Goal: Task Accomplishment & Management: Manage account settings

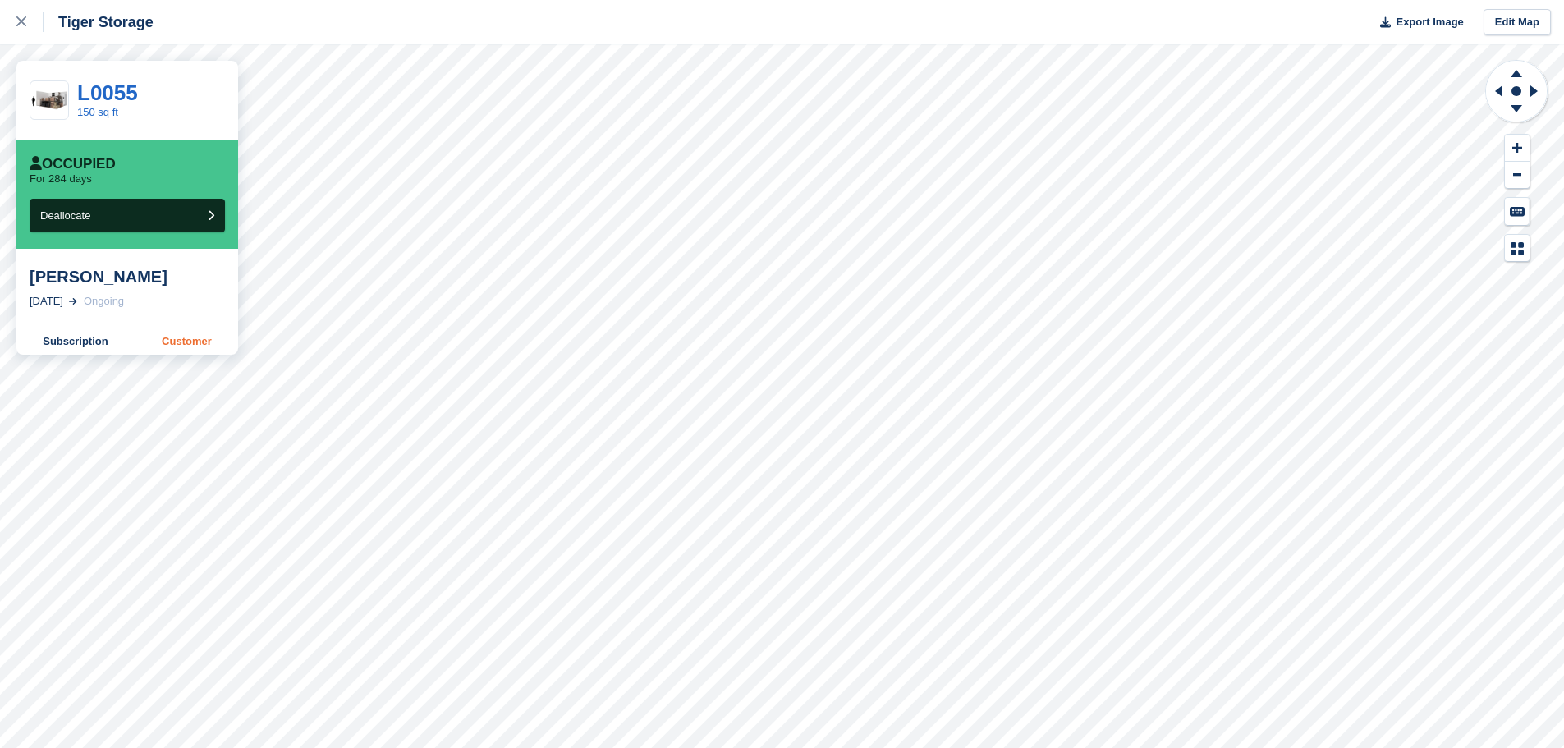
click at [175, 343] on link "Customer" at bounding box center [186, 341] width 103 height 26
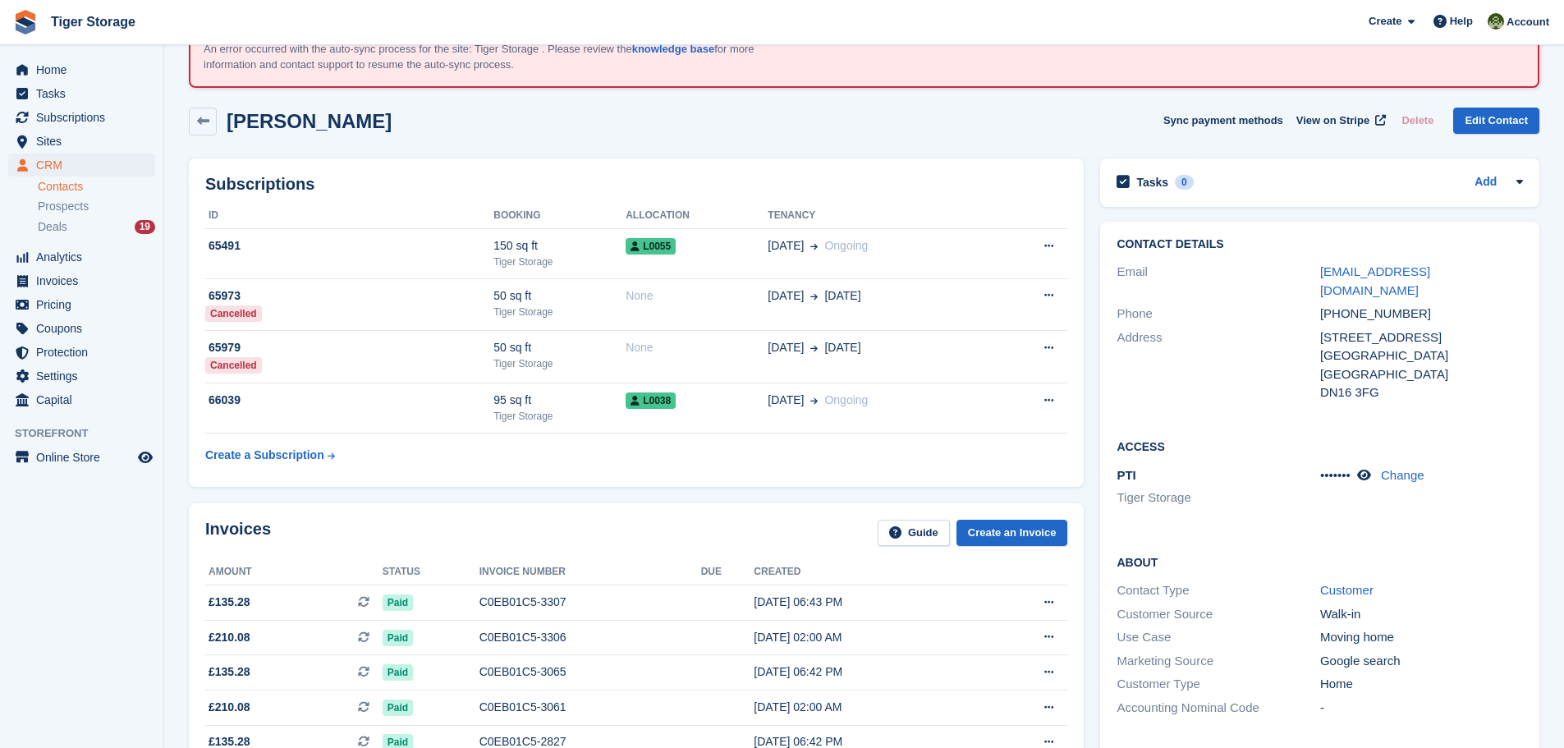
scroll to position [164, 0]
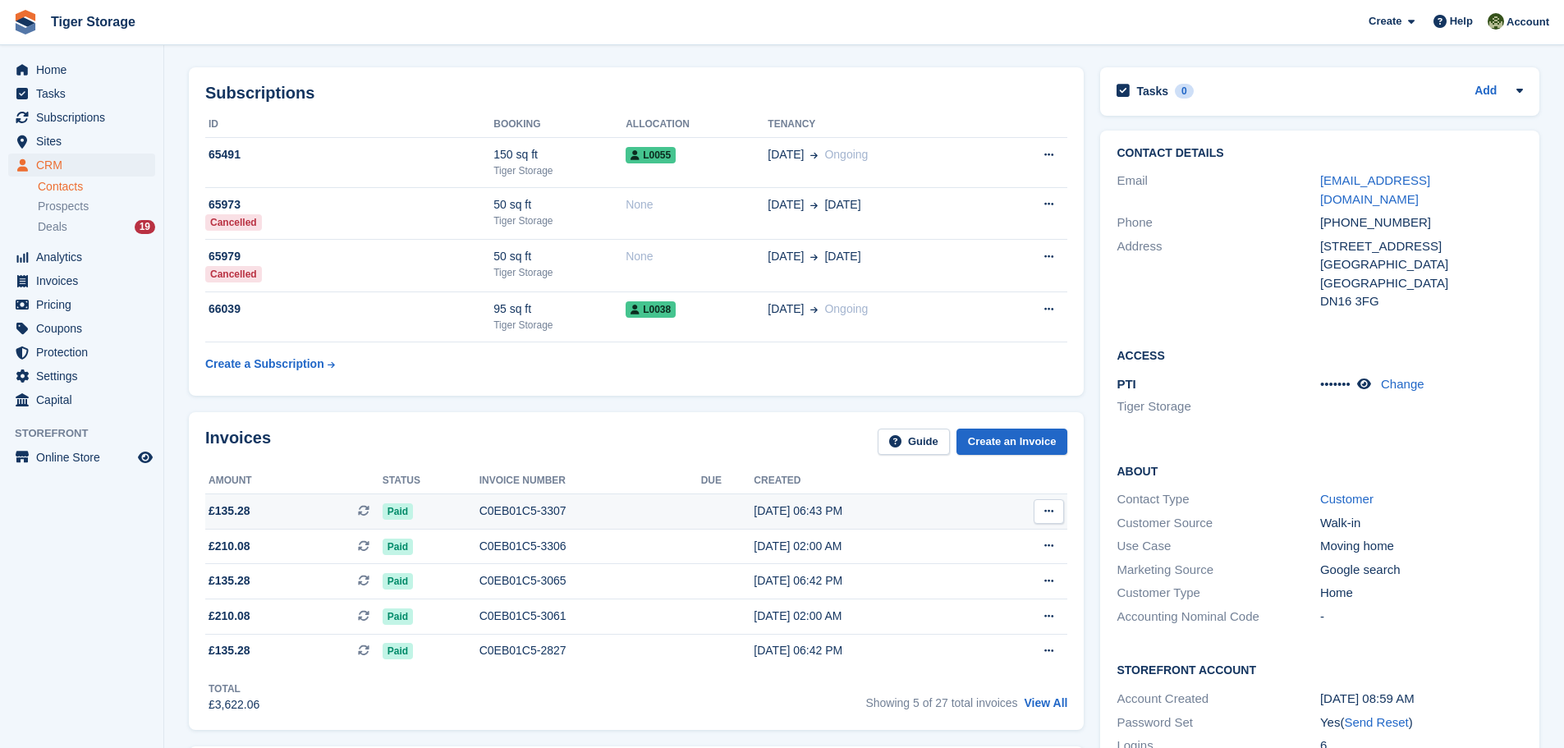
click at [497, 519] on div "C0EB01C5-3307" at bounding box center [590, 510] width 222 height 17
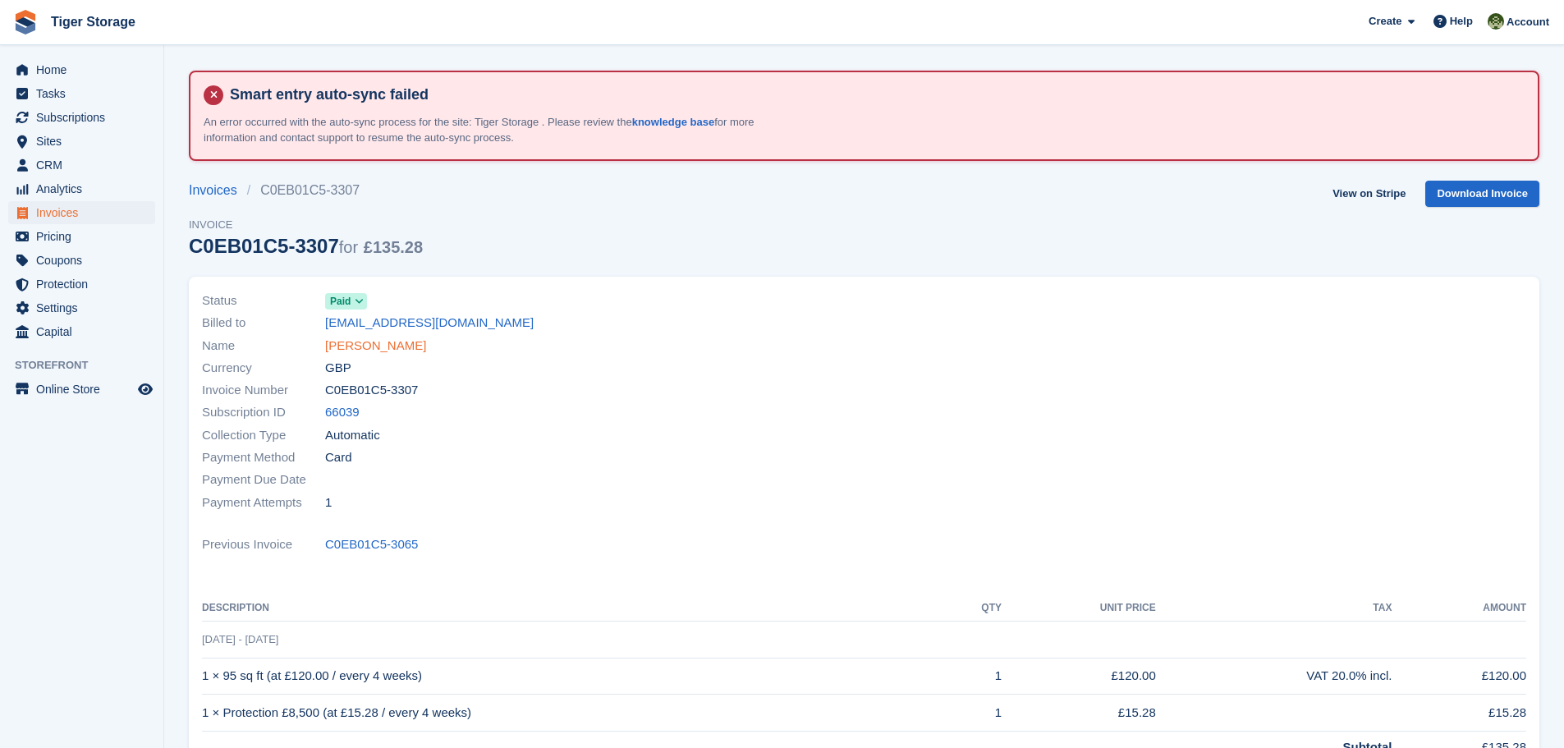
click at [381, 347] on link "[PERSON_NAME]" at bounding box center [375, 346] width 101 height 19
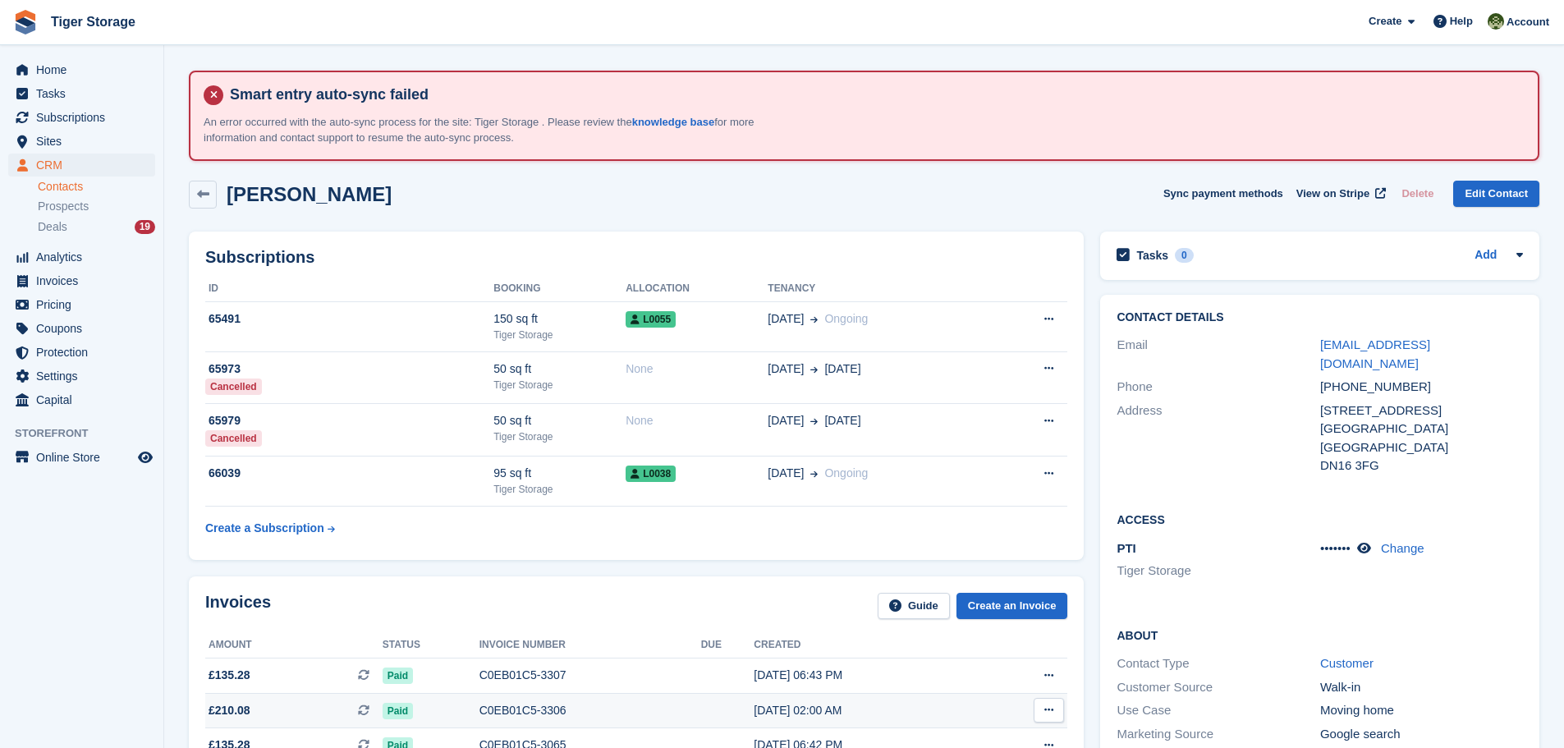
click at [528, 719] on td "C0EB01C5-3306" at bounding box center [590, 710] width 222 height 35
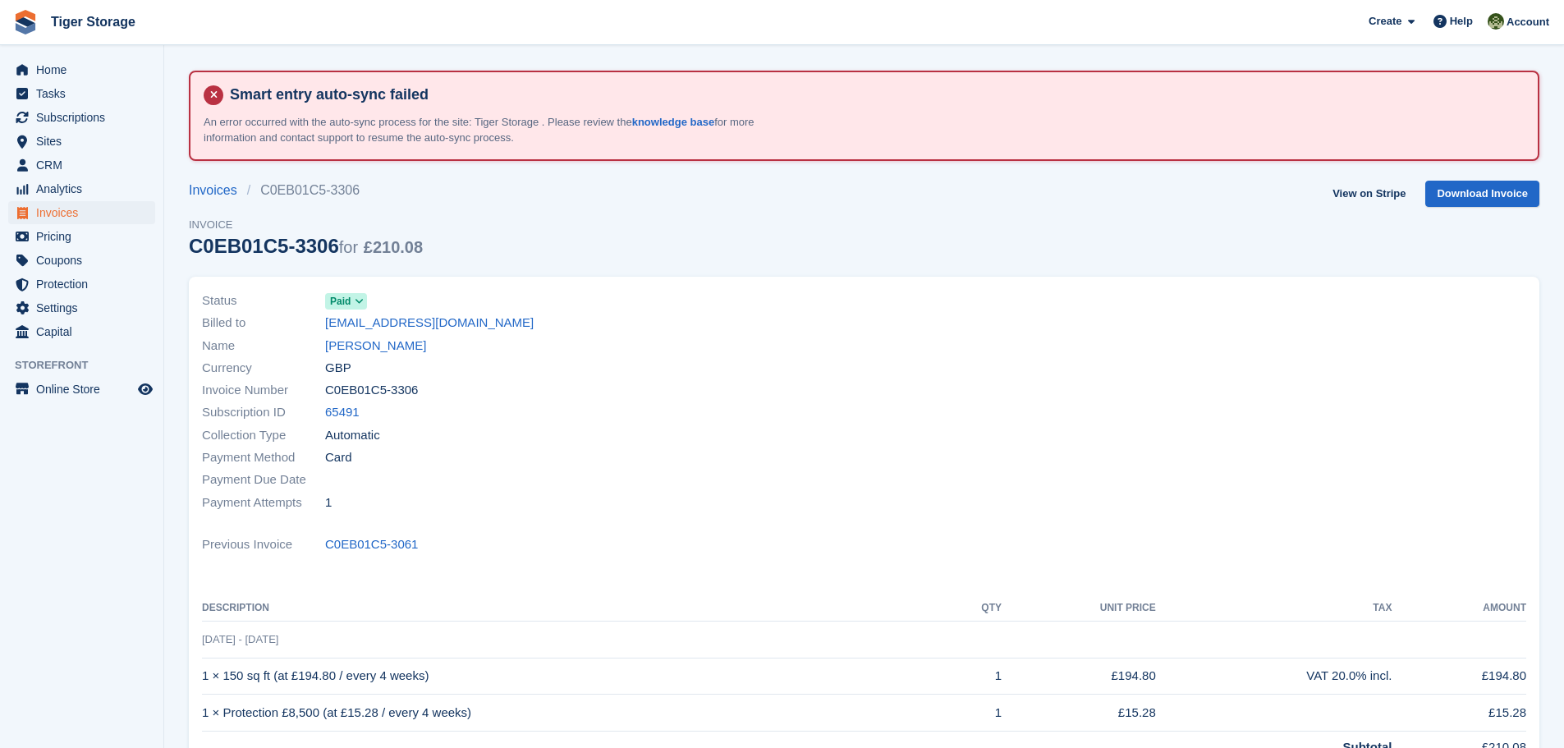
scroll to position [164, 0]
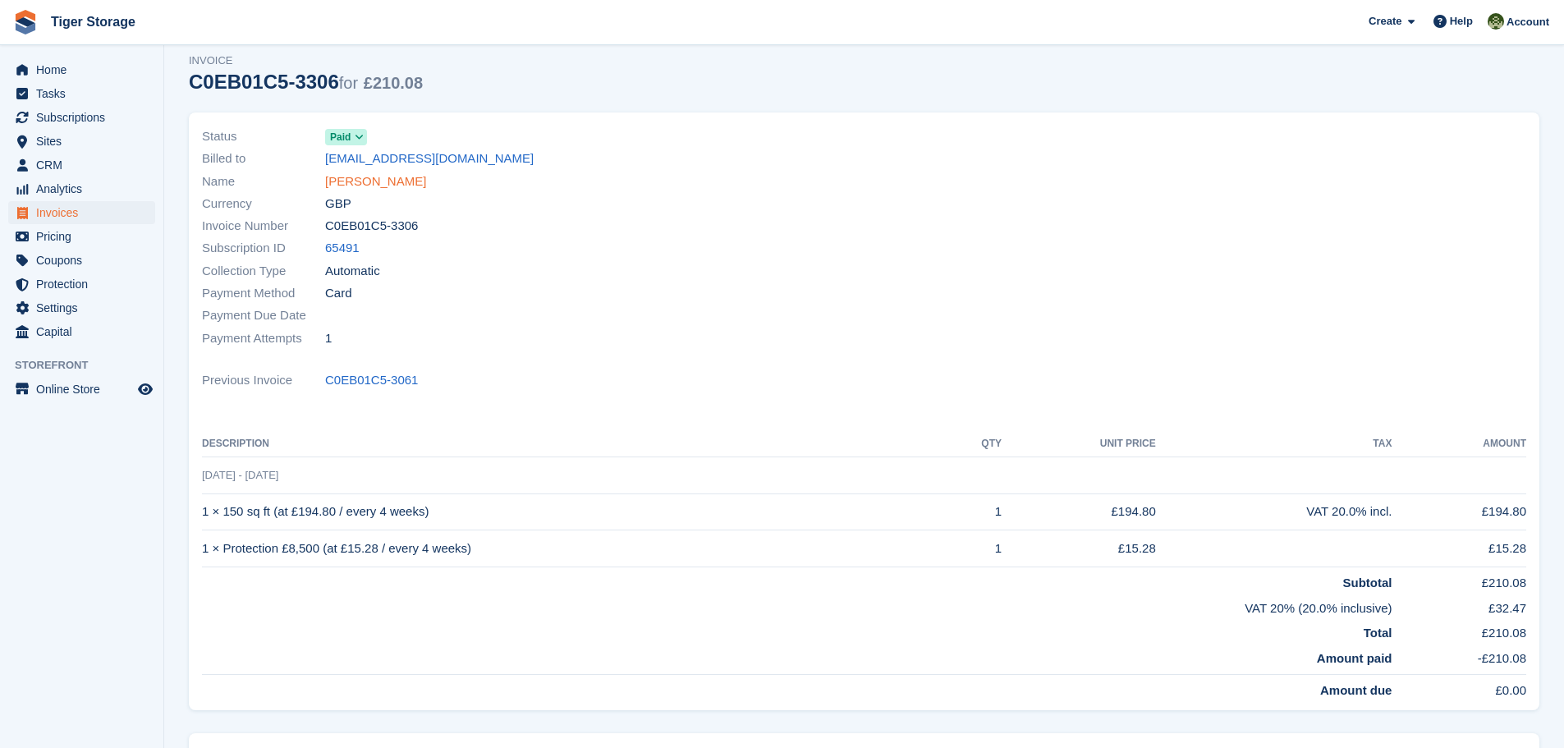
click at [382, 187] on link "Mark Chapman" at bounding box center [375, 181] width 101 height 19
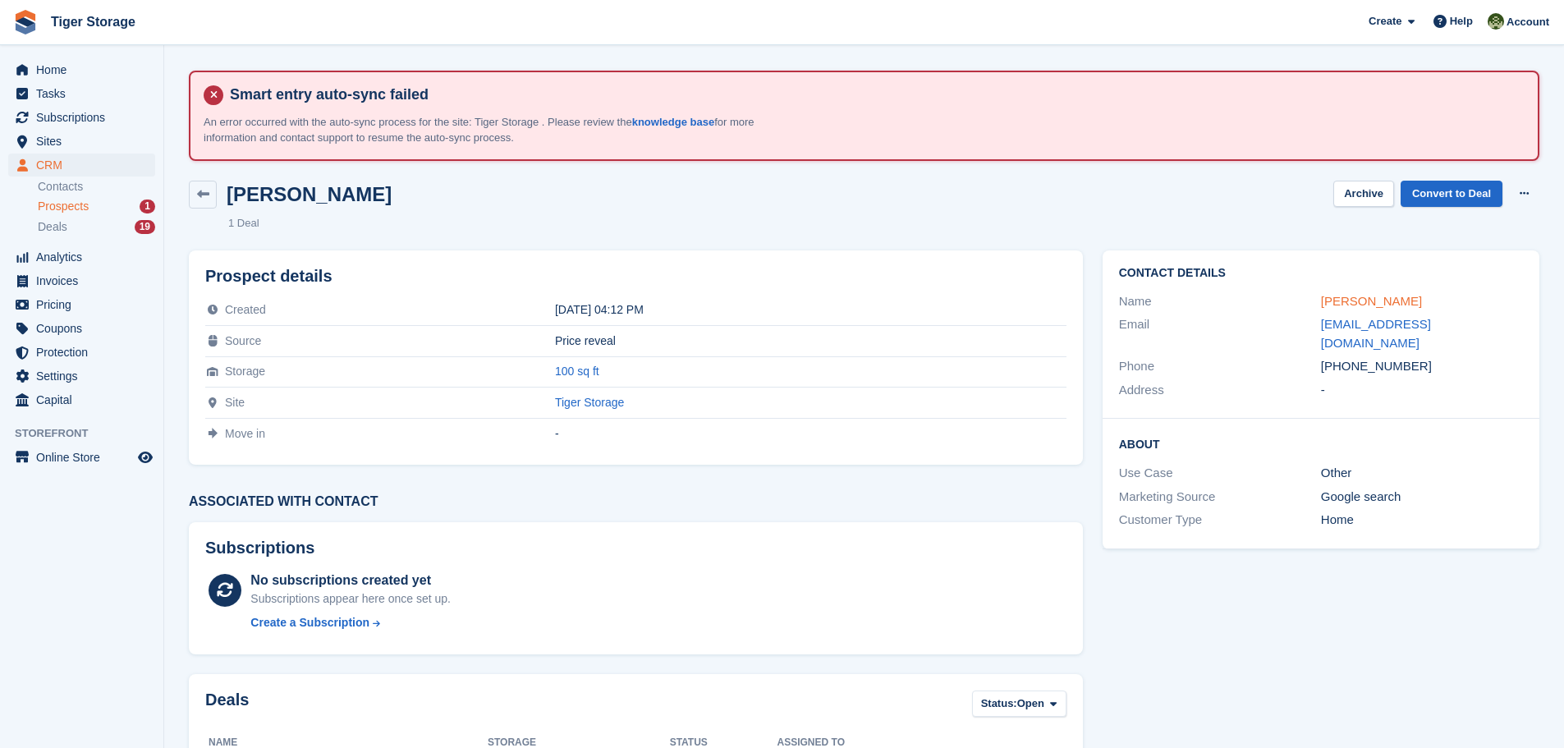
click at [1350, 300] on link "Joanne Topps" at bounding box center [1371, 301] width 101 height 14
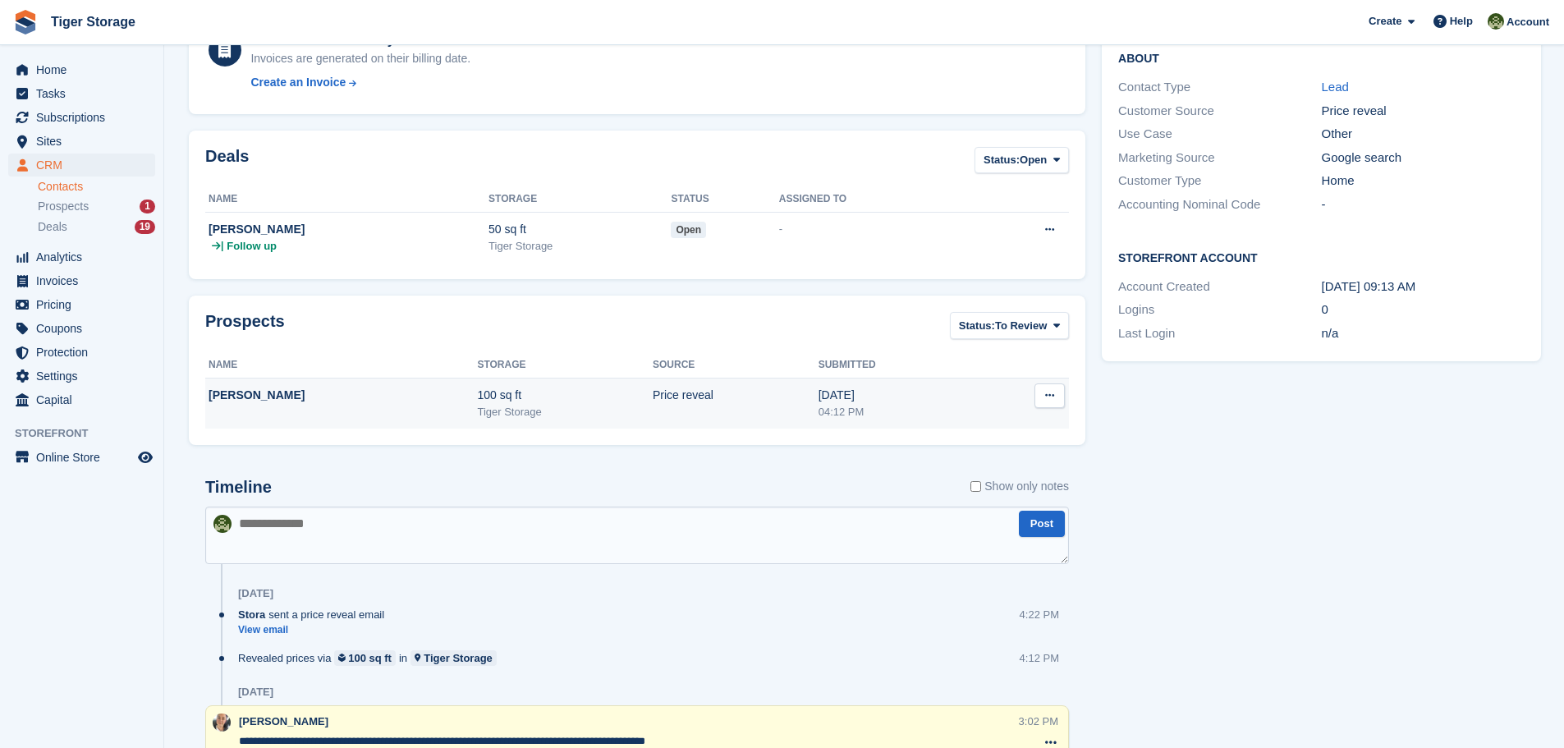
scroll to position [492, 0]
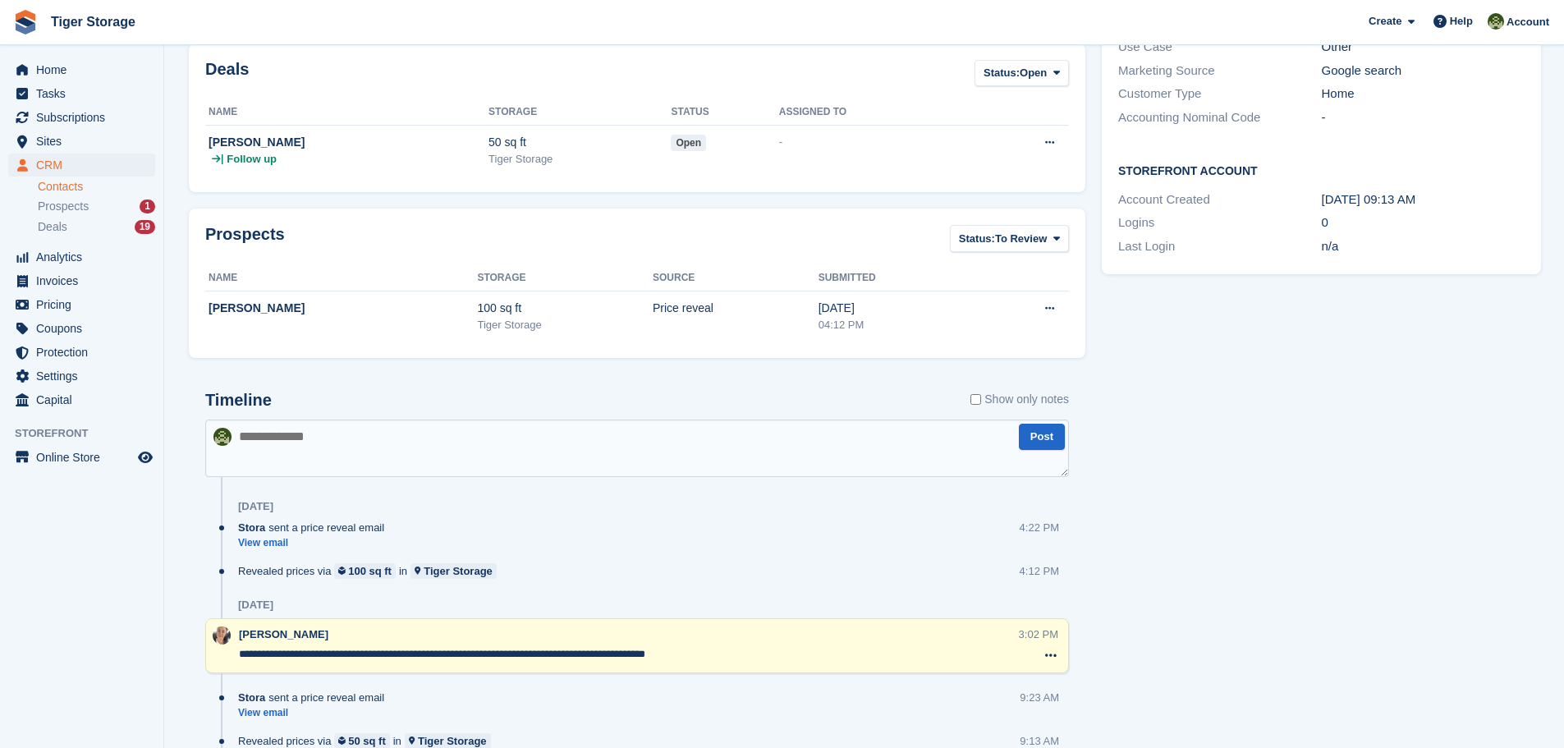
click at [310, 437] on textarea at bounding box center [636, 447] width 863 height 57
type textarea "**********"
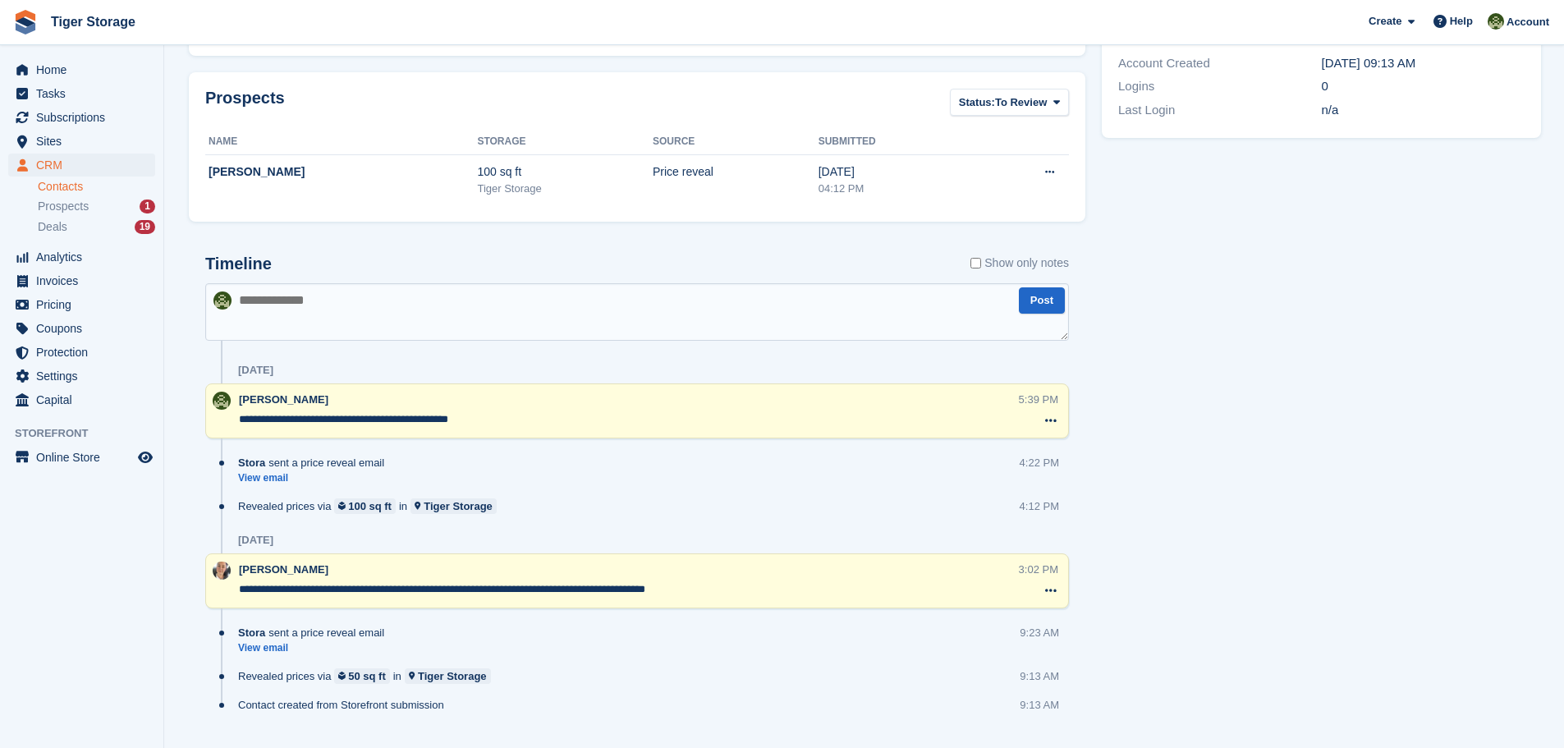
scroll to position [666, 0]
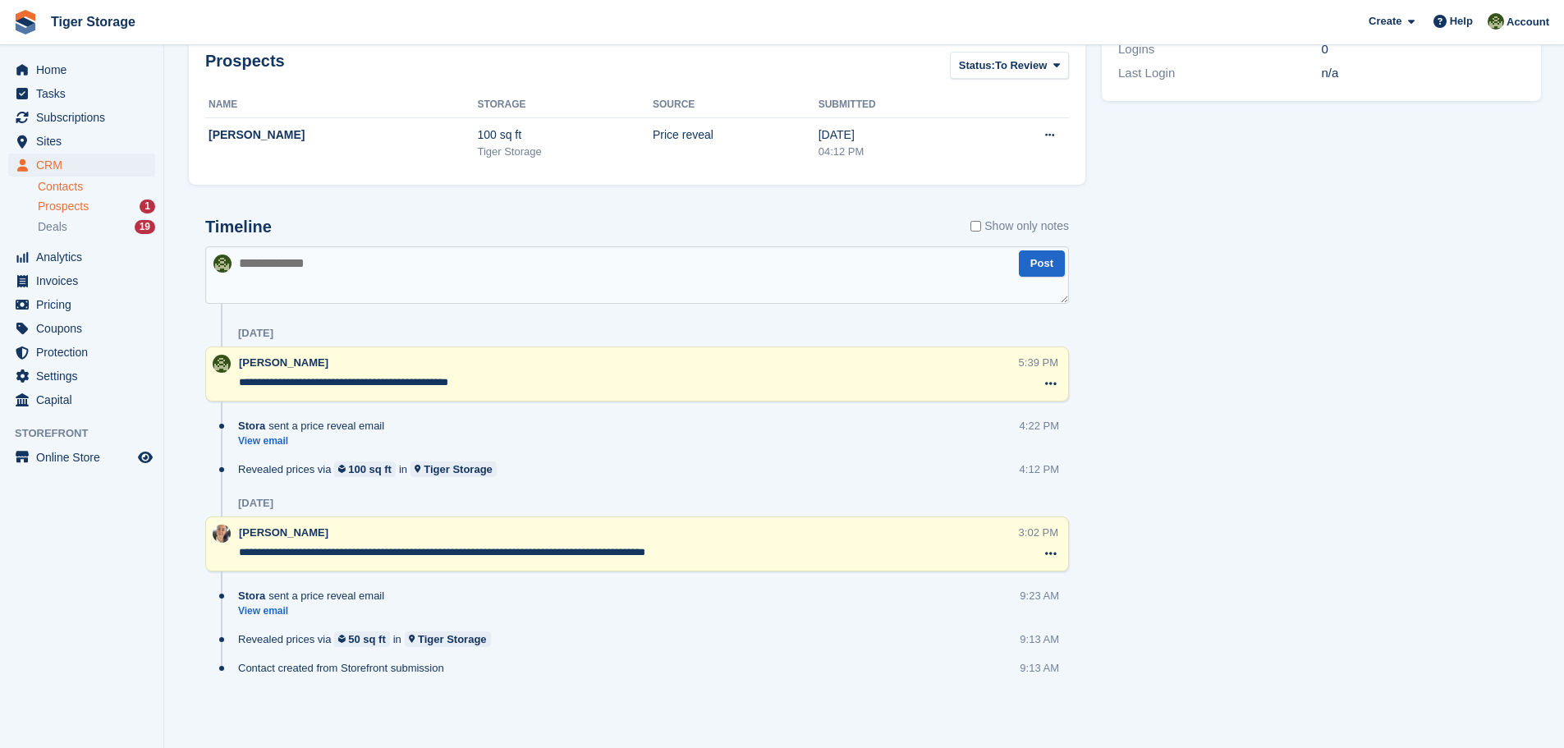
click at [76, 206] on span "Prospects" at bounding box center [63, 207] width 51 height 16
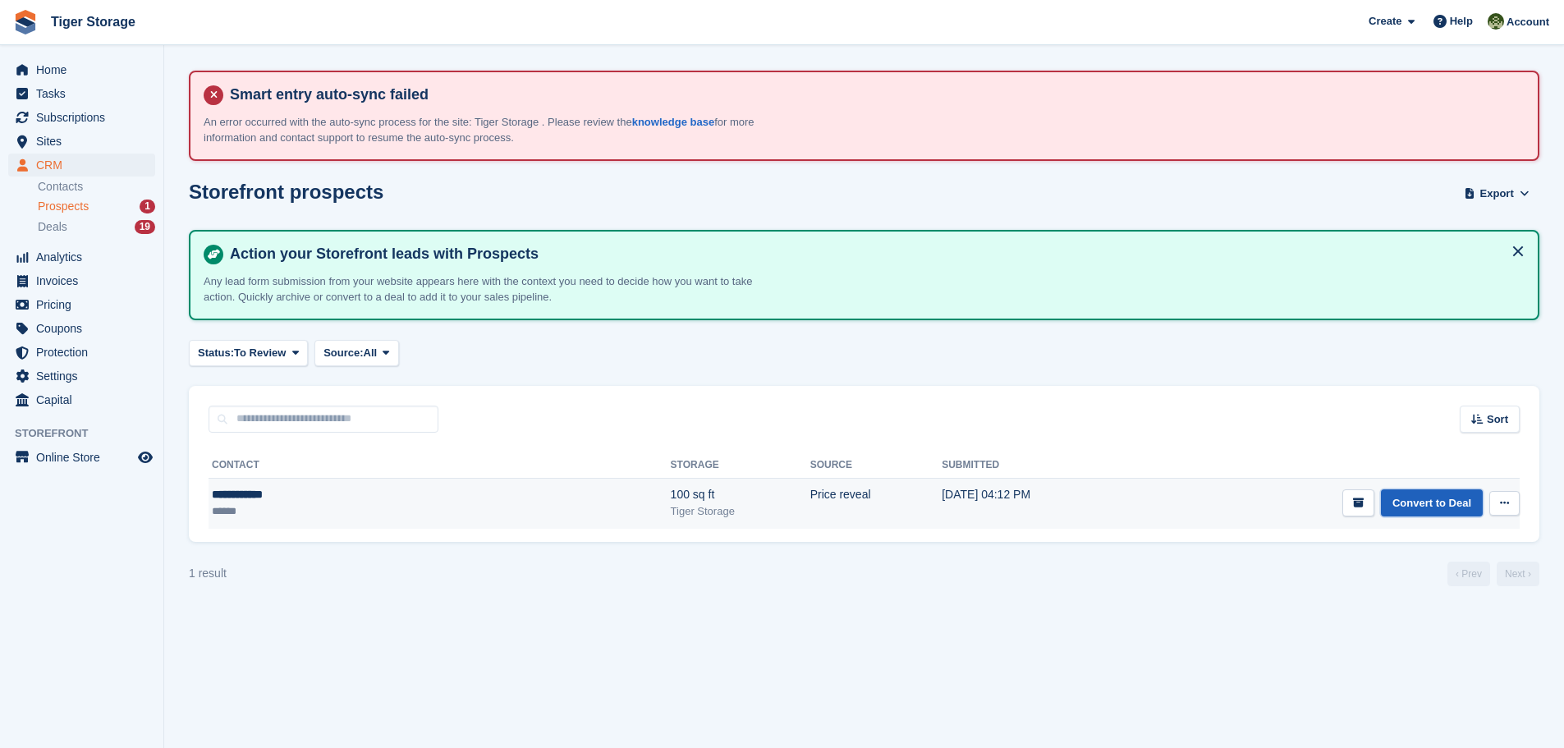
click at [1440, 507] on link "Convert to Deal" at bounding box center [1432, 502] width 102 height 27
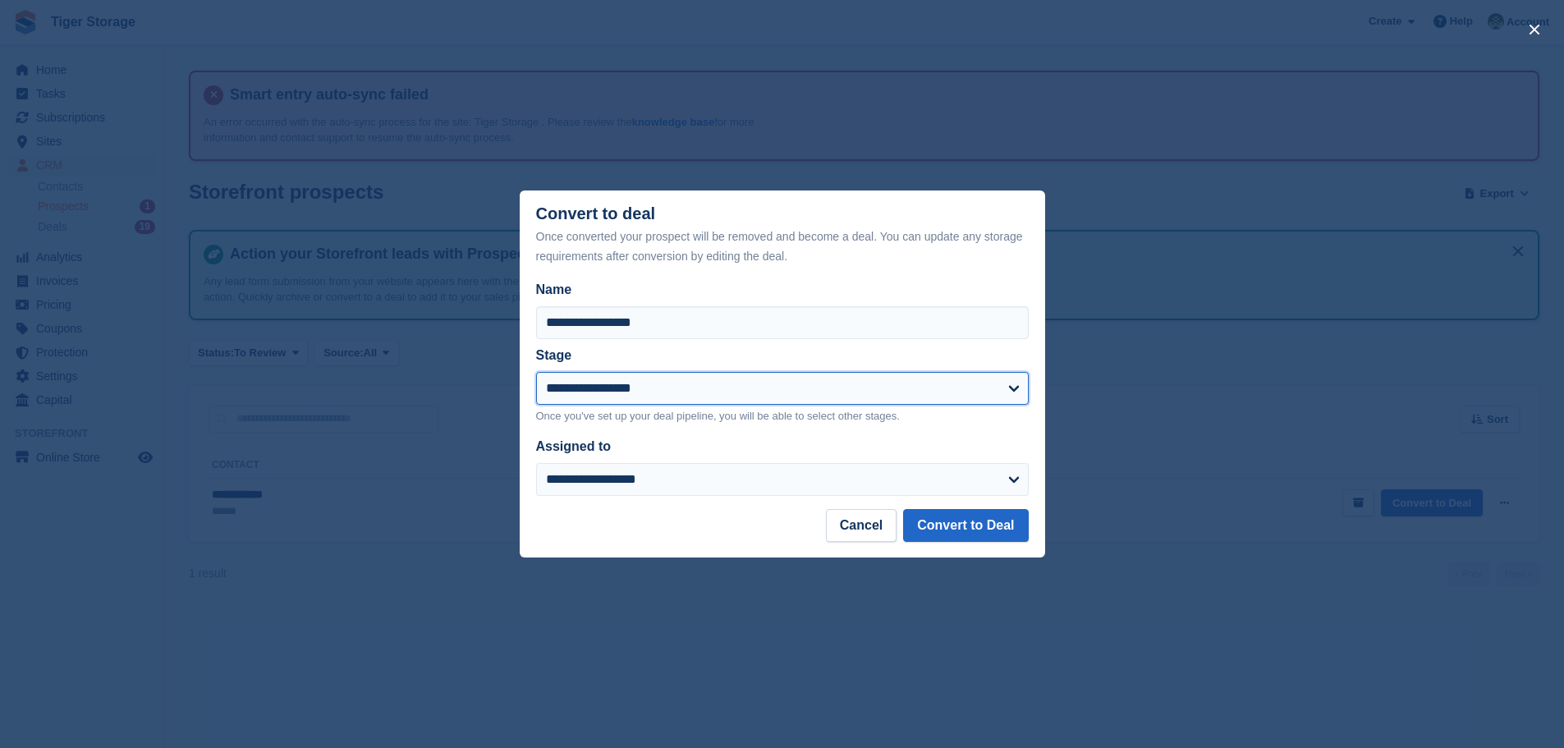
click at [631, 387] on select "**********" at bounding box center [782, 388] width 492 height 33
select select "****"
click at [536, 373] on select "**********" at bounding box center [782, 388] width 492 height 33
click at [977, 520] on button "Convert to Deal" at bounding box center [965, 525] width 125 height 33
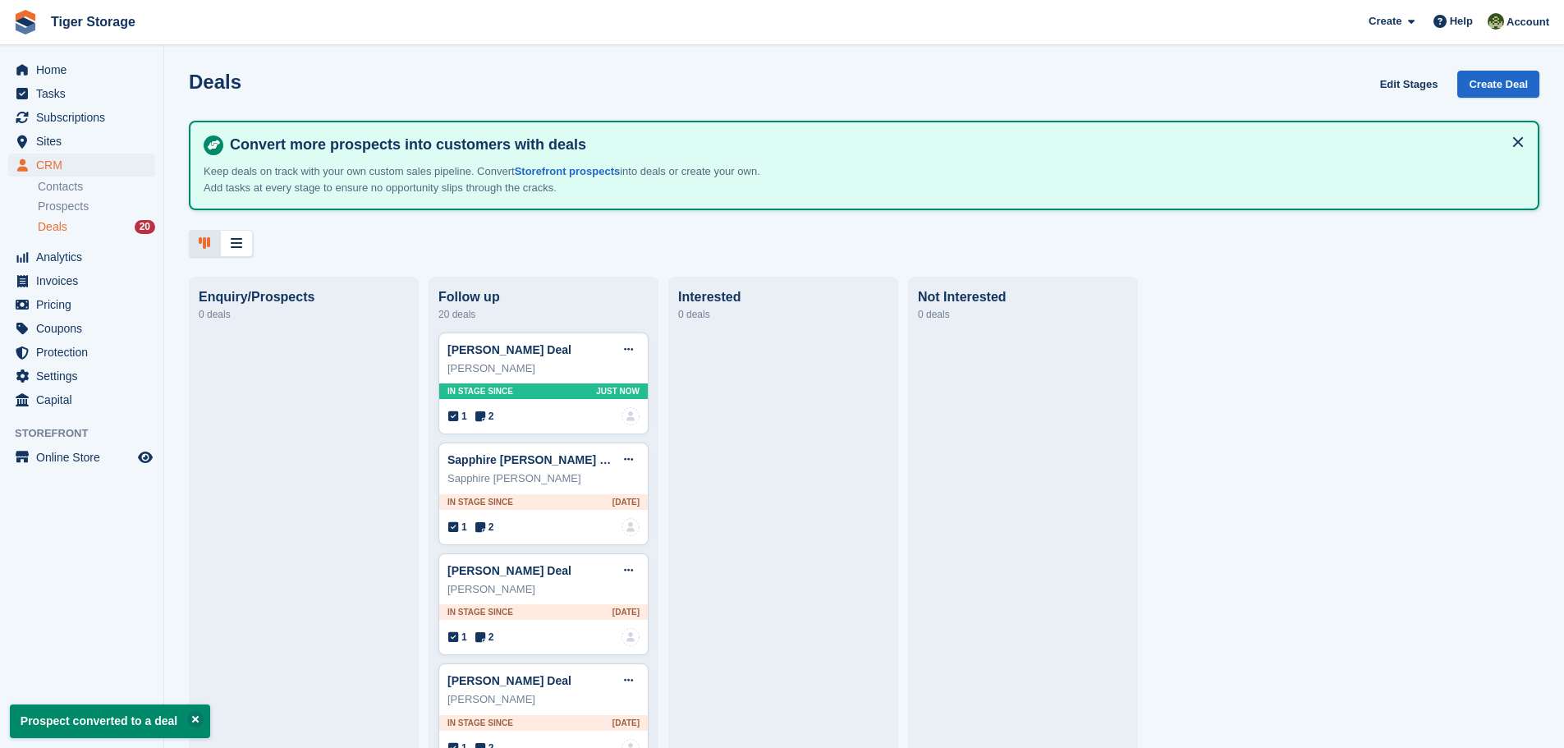
click at [52, 229] on span "Deals" at bounding box center [53, 227] width 30 height 16
click at [44, 224] on span "Deals" at bounding box center [53, 227] width 30 height 16
click at [55, 178] on li "Contacts" at bounding box center [101, 186] width 126 height 17
click at [62, 185] on link "Contacts" at bounding box center [96, 187] width 117 height 16
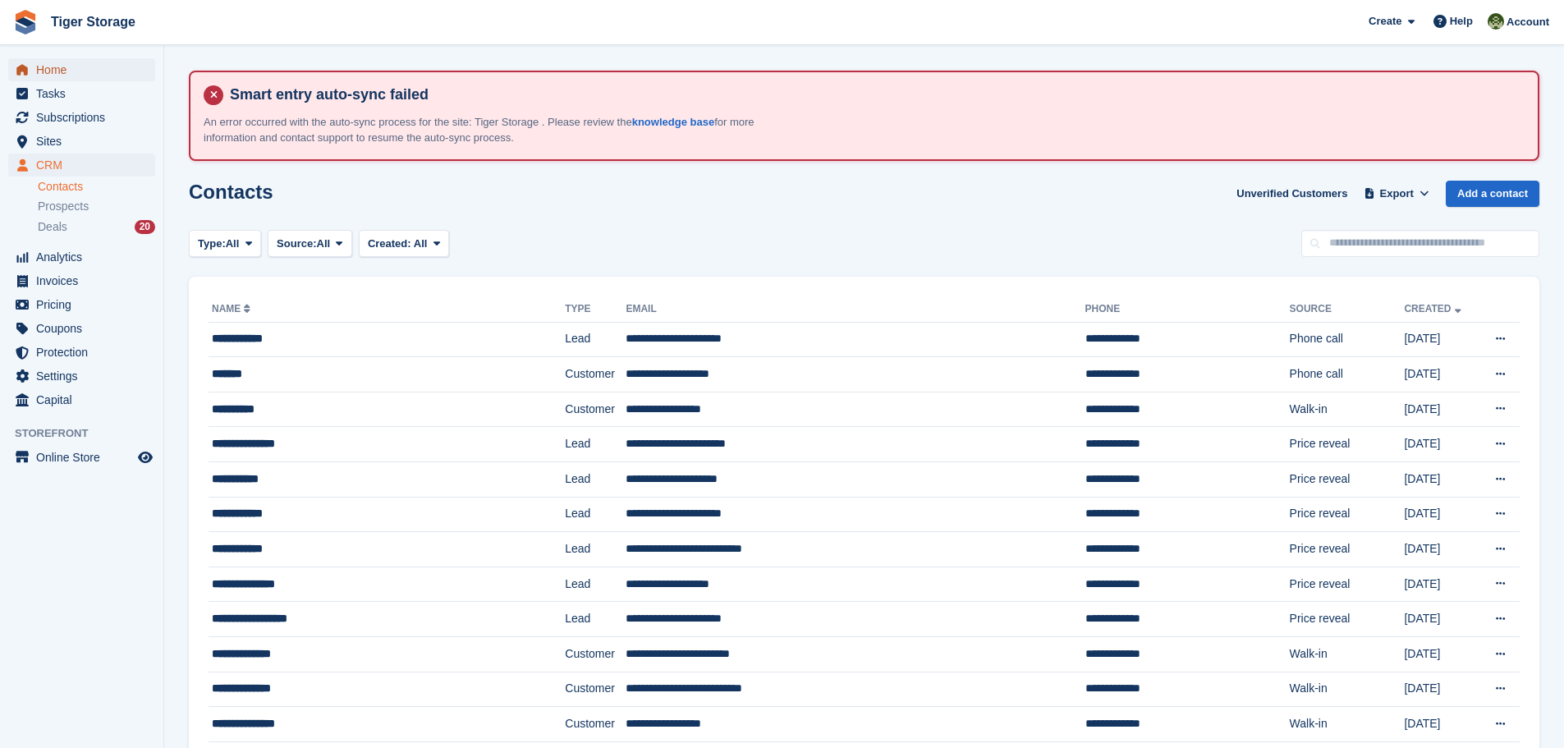
click at [51, 67] on span "Home" at bounding box center [85, 69] width 98 height 23
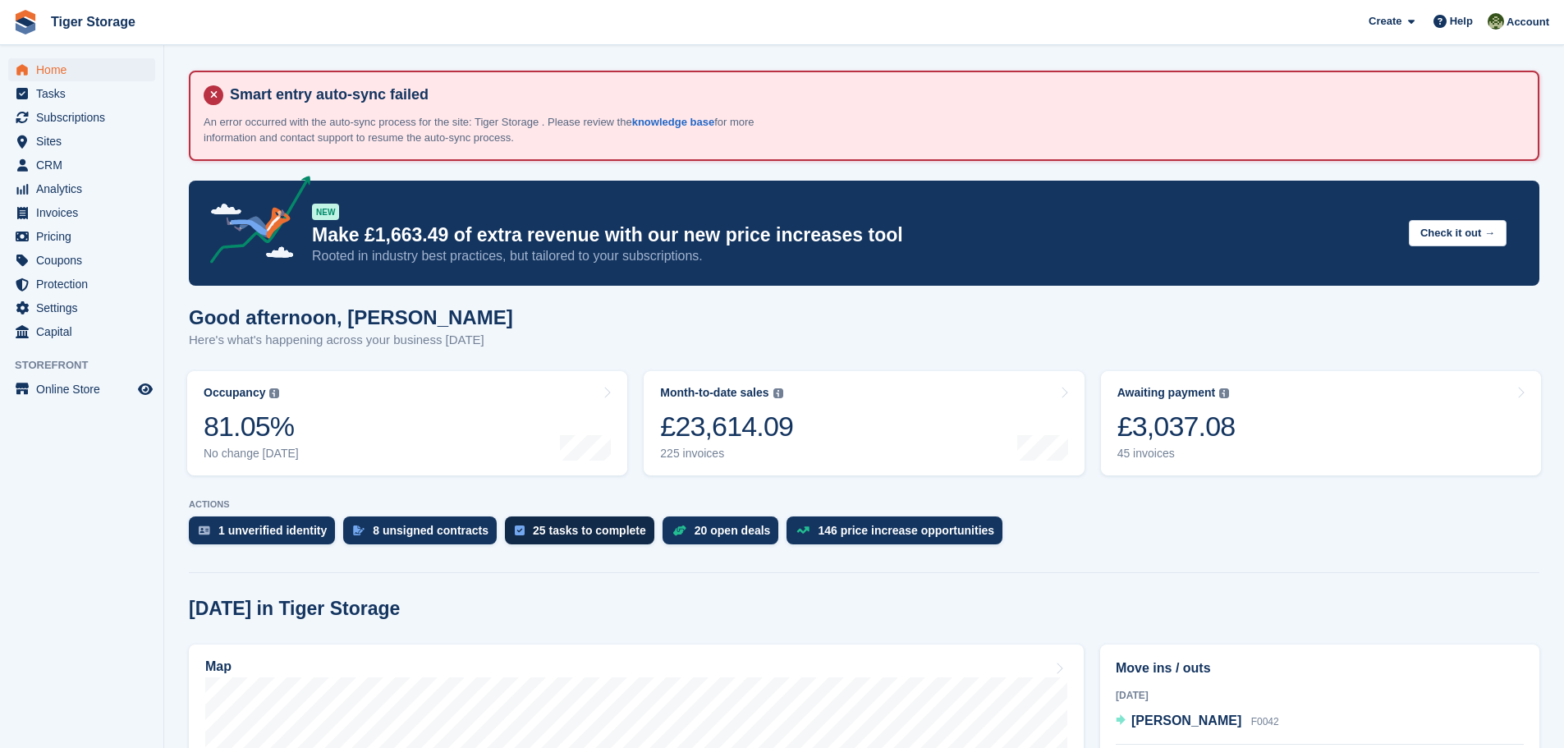
click at [600, 537] on div "25 tasks to complete" at bounding box center [589, 530] width 113 height 13
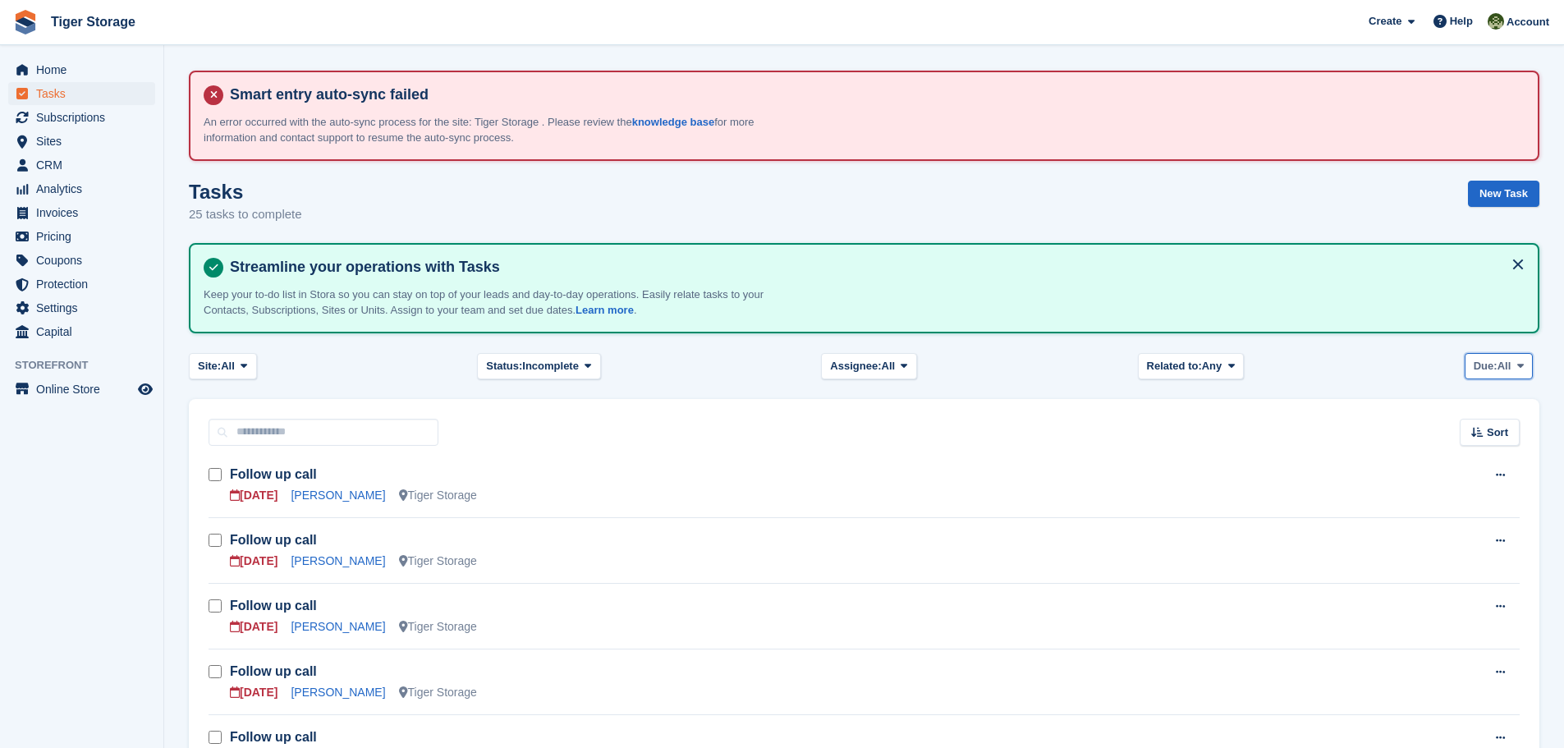
click at [1523, 367] on span at bounding box center [1520, 366] width 13 height 13
click at [1487, 458] on link "[DATE]" at bounding box center [1543, 464] width 143 height 30
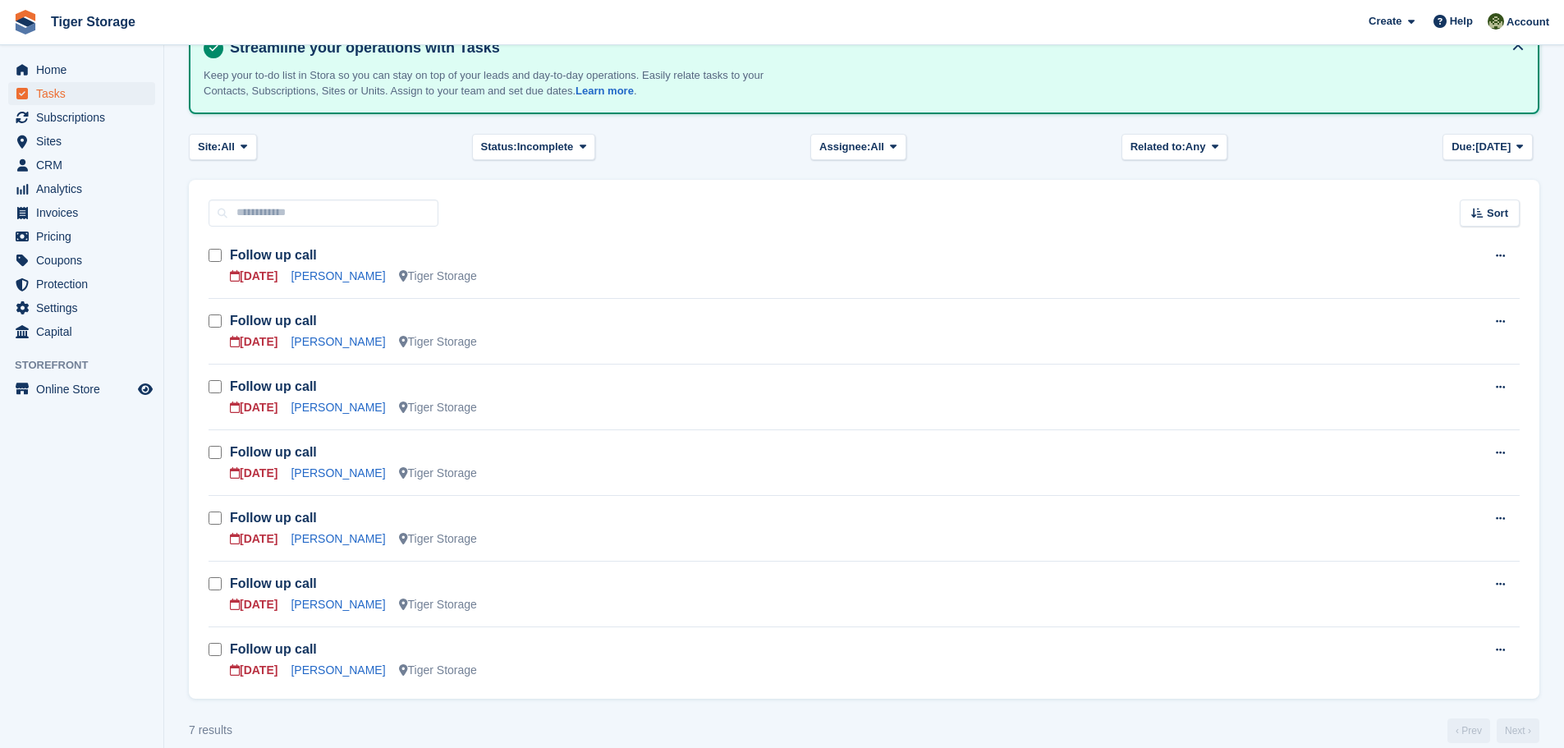
scroll to position [239, 0]
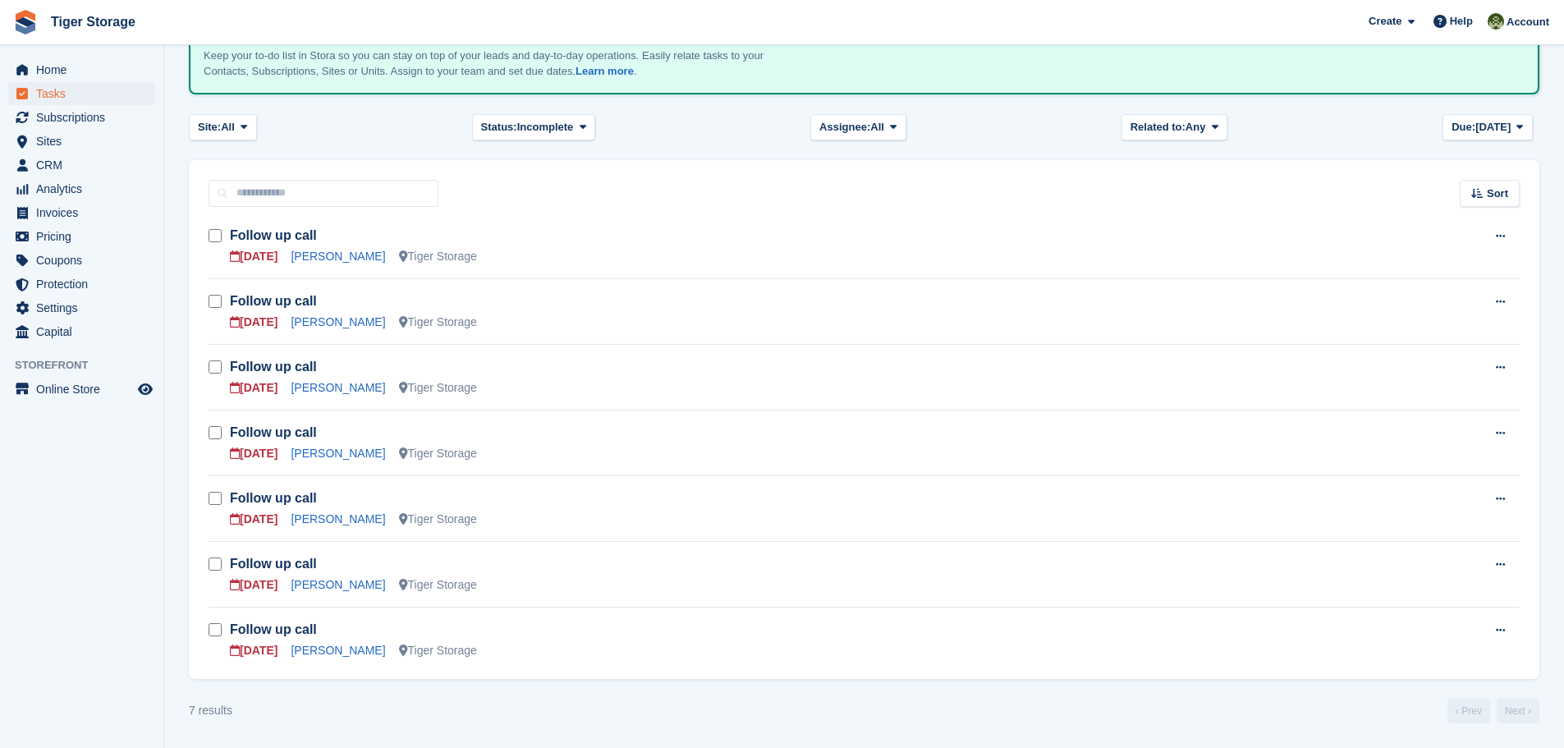
drag, startPoint x: 528, startPoint y: 663, endPoint x: 187, endPoint y: 319, distance: 484.1
click at [187, 319] on section "Smart entry auto-sync failed An error occurred with the auto-sync process for t…" at bounding box center [863, 254] width 1399 height 987
copy div "Follow up call [DATE] [PERSON_NAME] Tiger Storage Edit task Delete task Follow …"
click at [530, 284] on td "Follow up call [DATE] [PERSON_NAME] Tiger Storage" at bounding box center [799, 311] width 1139 height 66
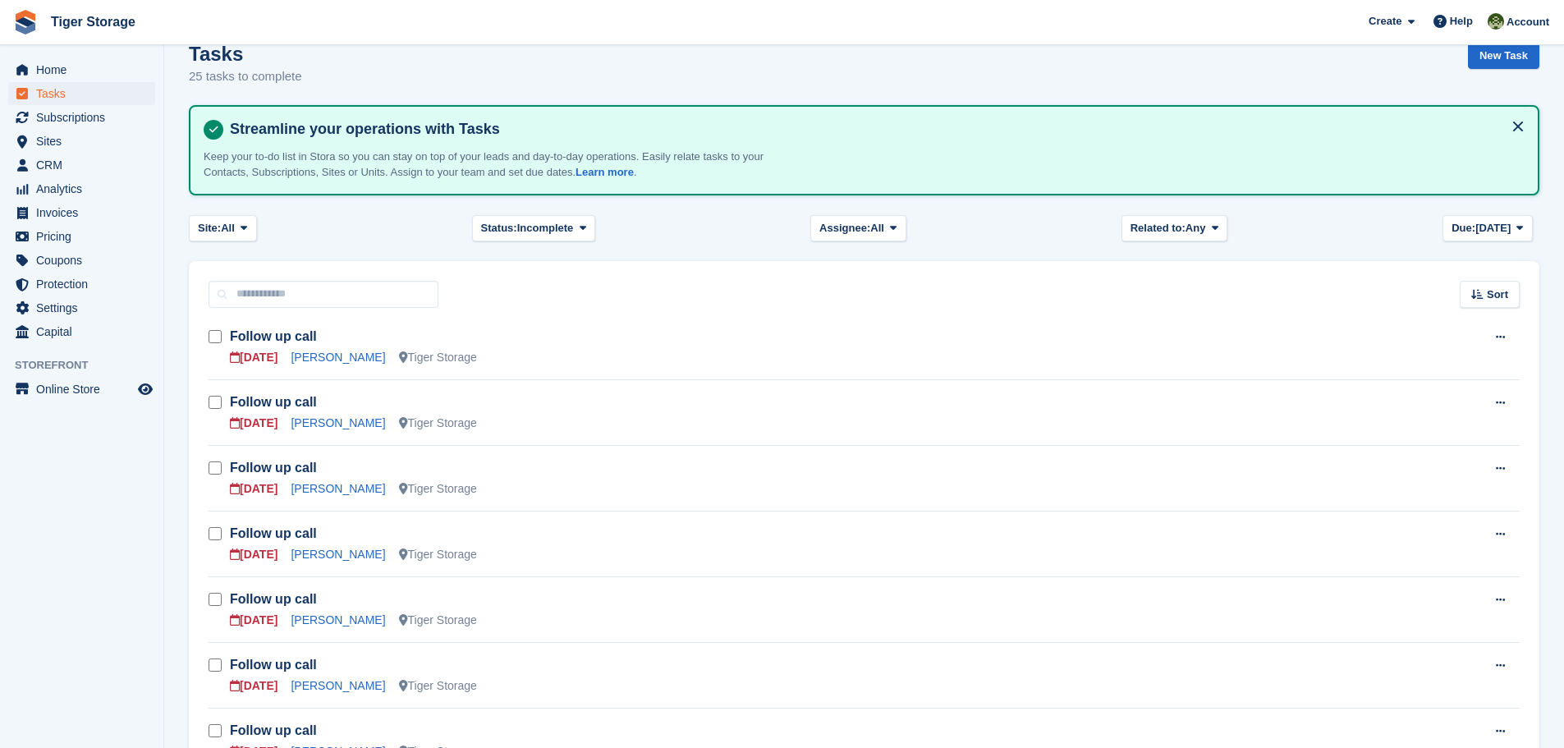
scroll to position [164, 0]
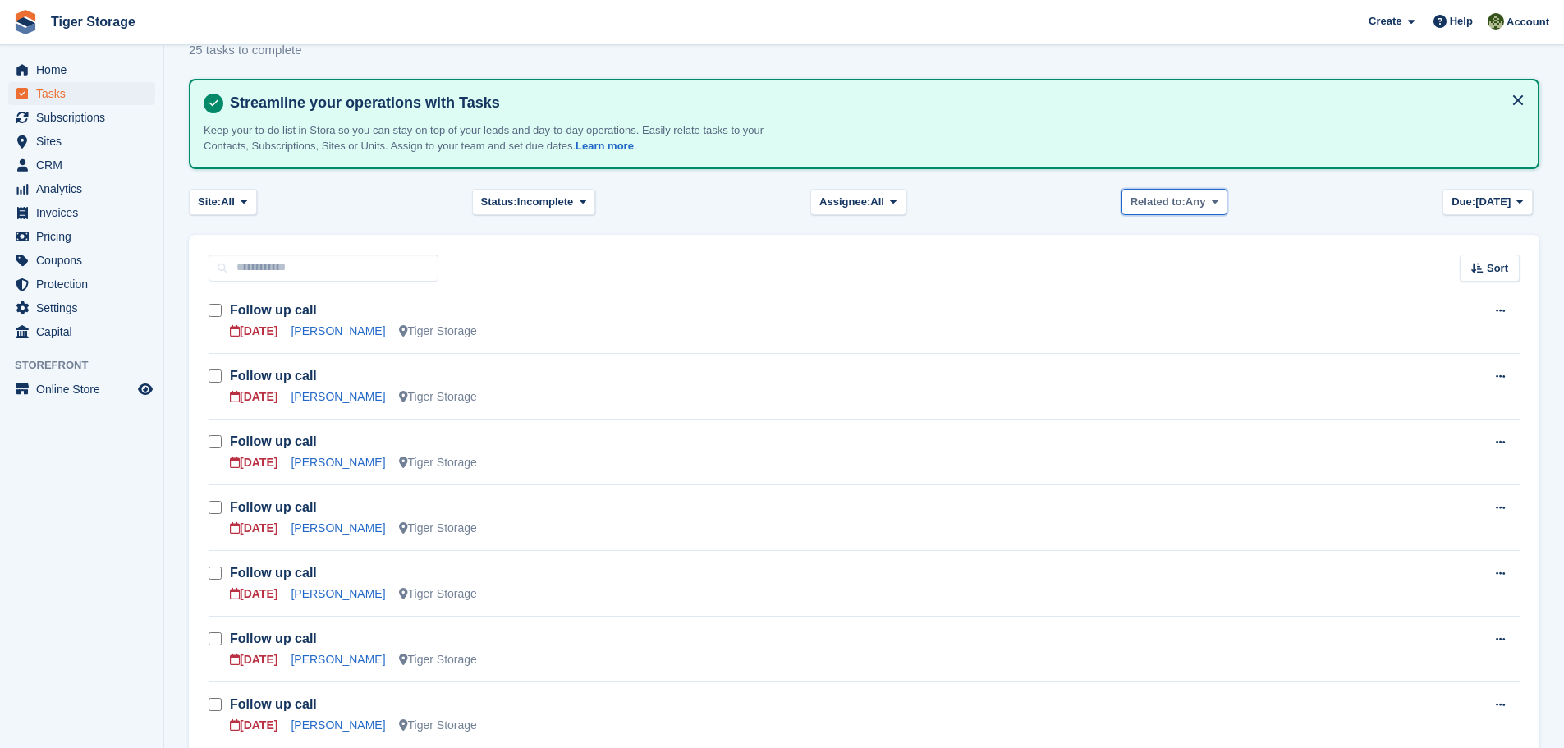
click at [1221, 208] on button "Related to: Any" at bounding box center [1174, 202] width 106 height 27
click at [884, 205] on span "All" at bounding box center [877, 202] width 14 height 16
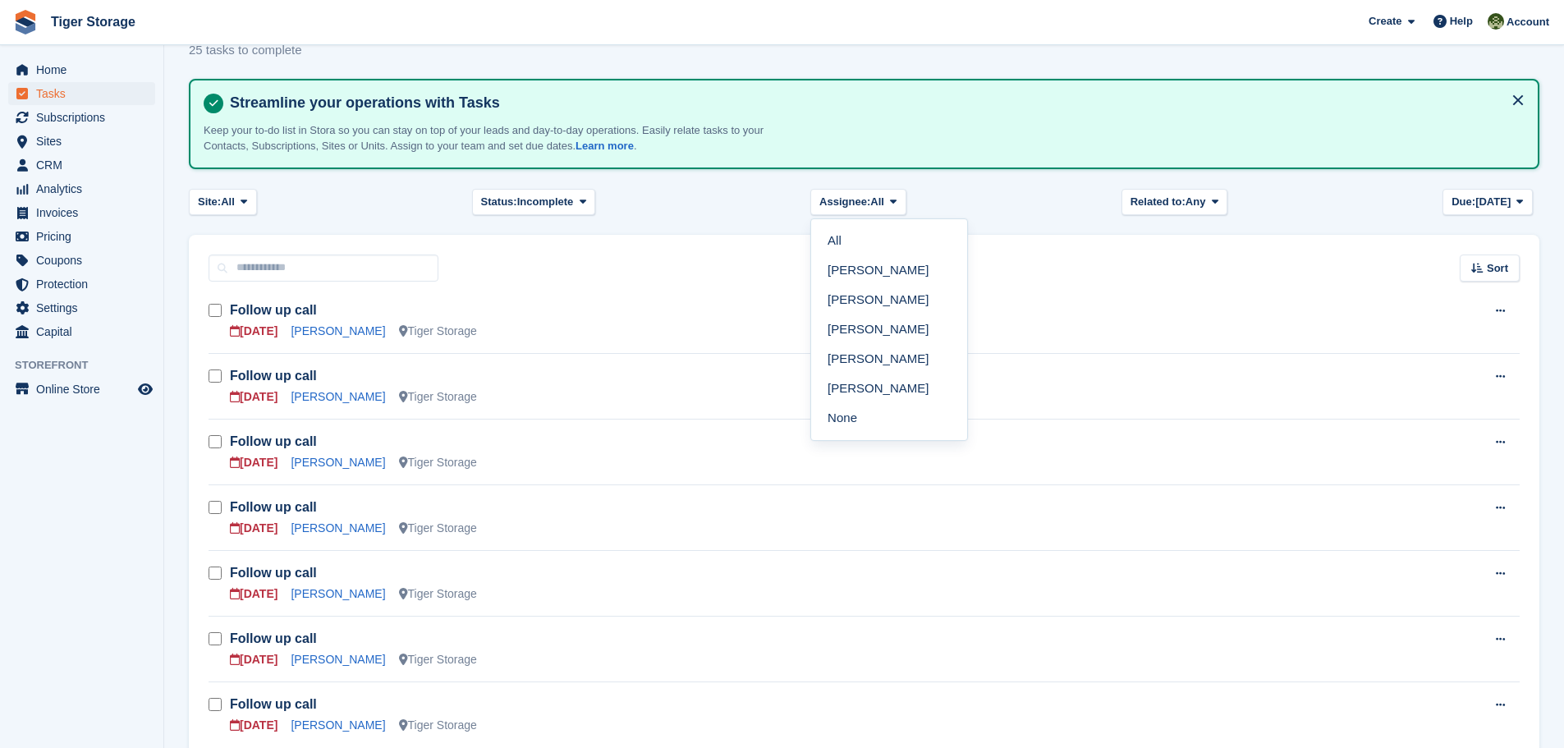
click at [854, 355] on link "[PERSON_NAME]" at bounding box center [889, 359] width 143 height 30
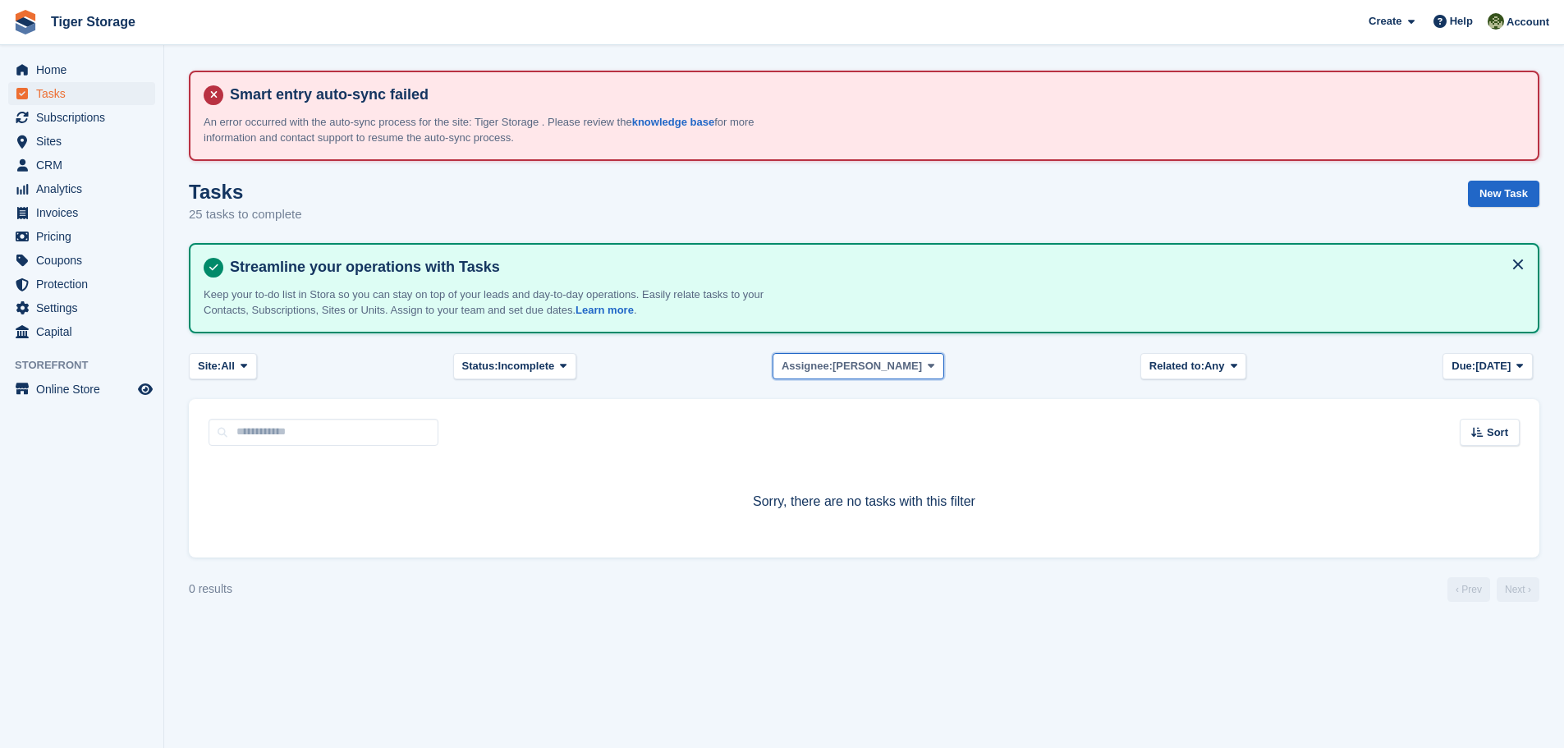
click at [936, 369] on span at bounding box center [930, 366] width 13 height 13
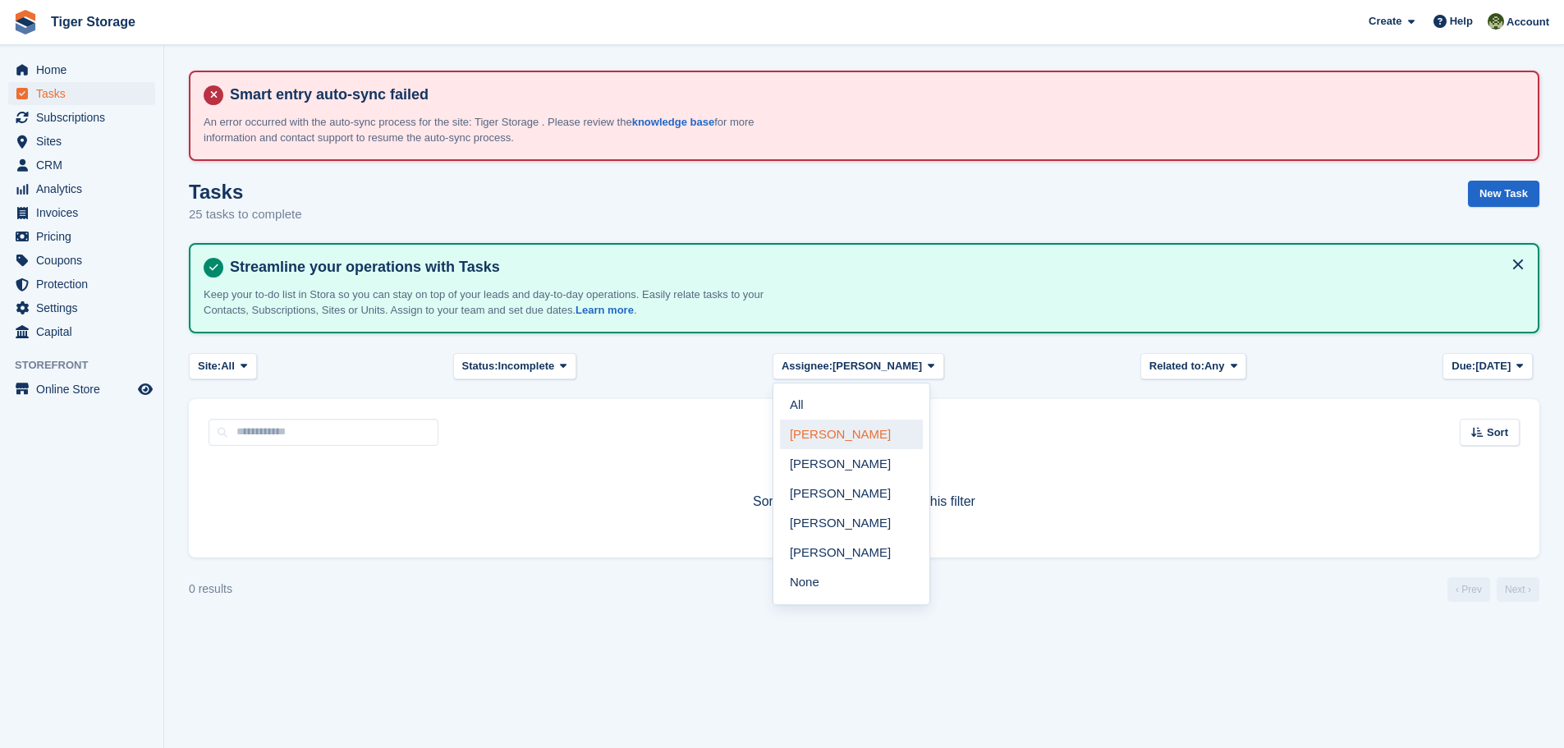
click at [827, 435] on link "[PERSON_NAME]" at bounding box center [851, 434] width 143 height 30
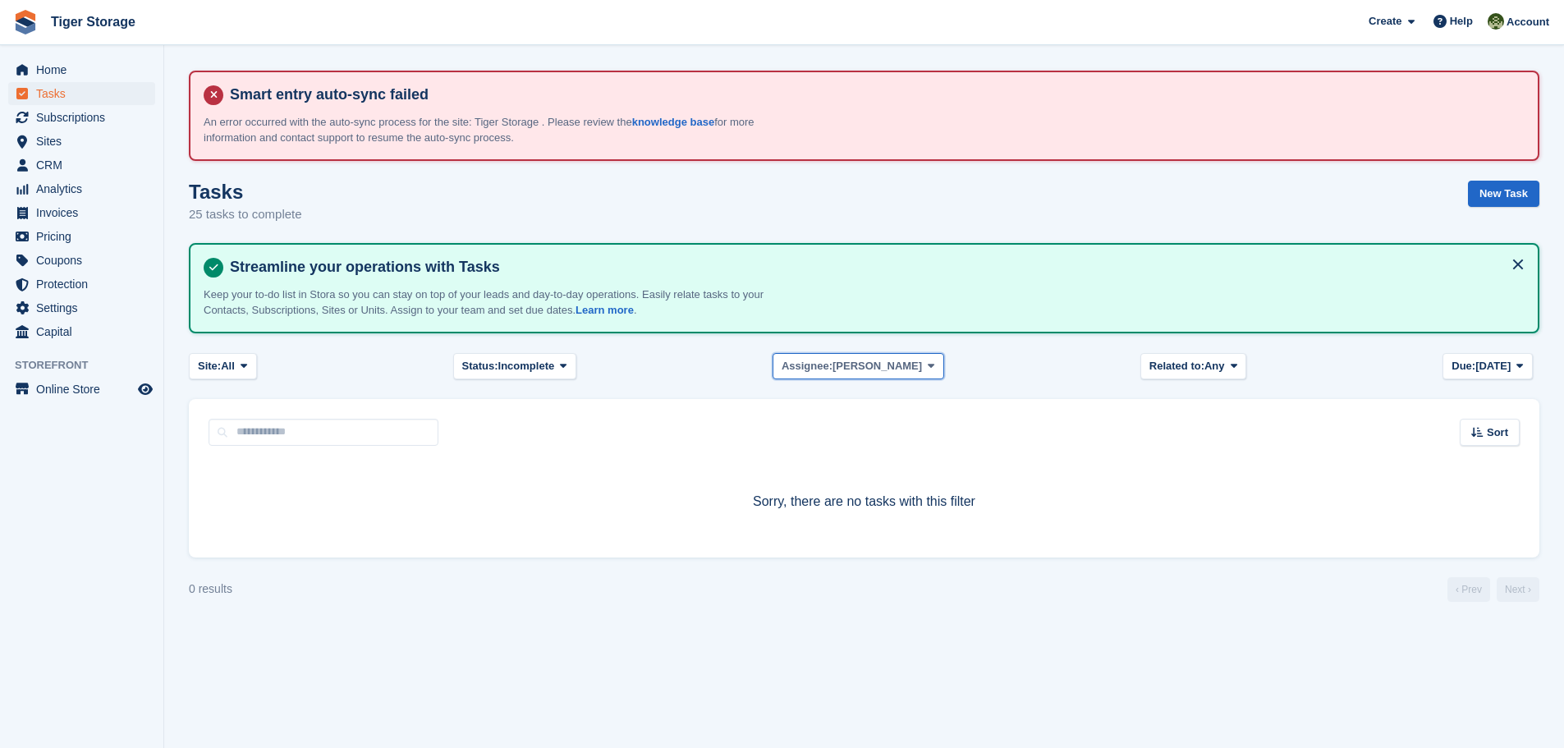
click at [928, 364] on icon at bounding box center [931, 365] width 7 height 11
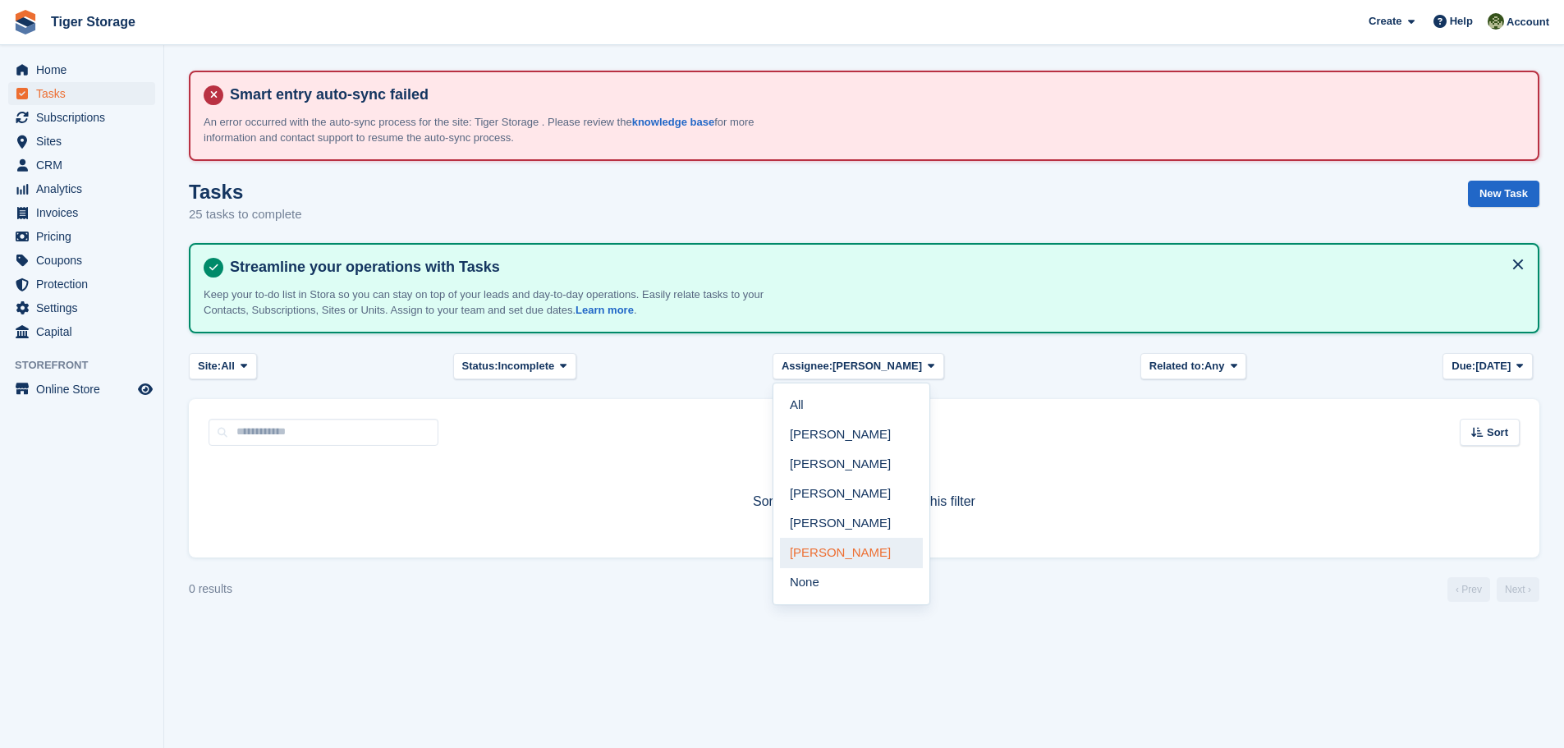
click at [853, 550] on link "[PERSON_NAME]" at bounding box center [851, 553] width 143 height 30
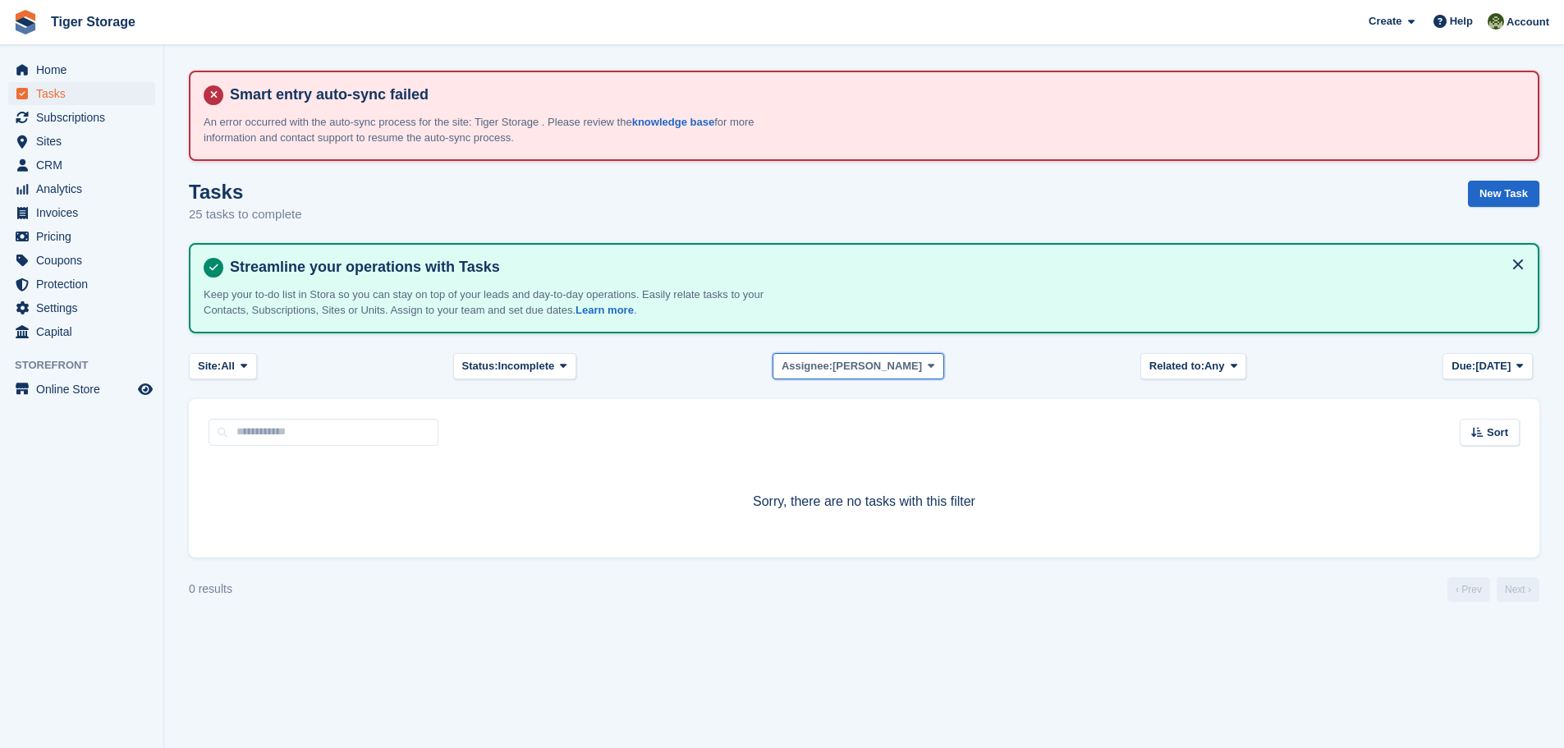
click at [928, 369] on icon at bounding box center [931, 365] width 7 height 11
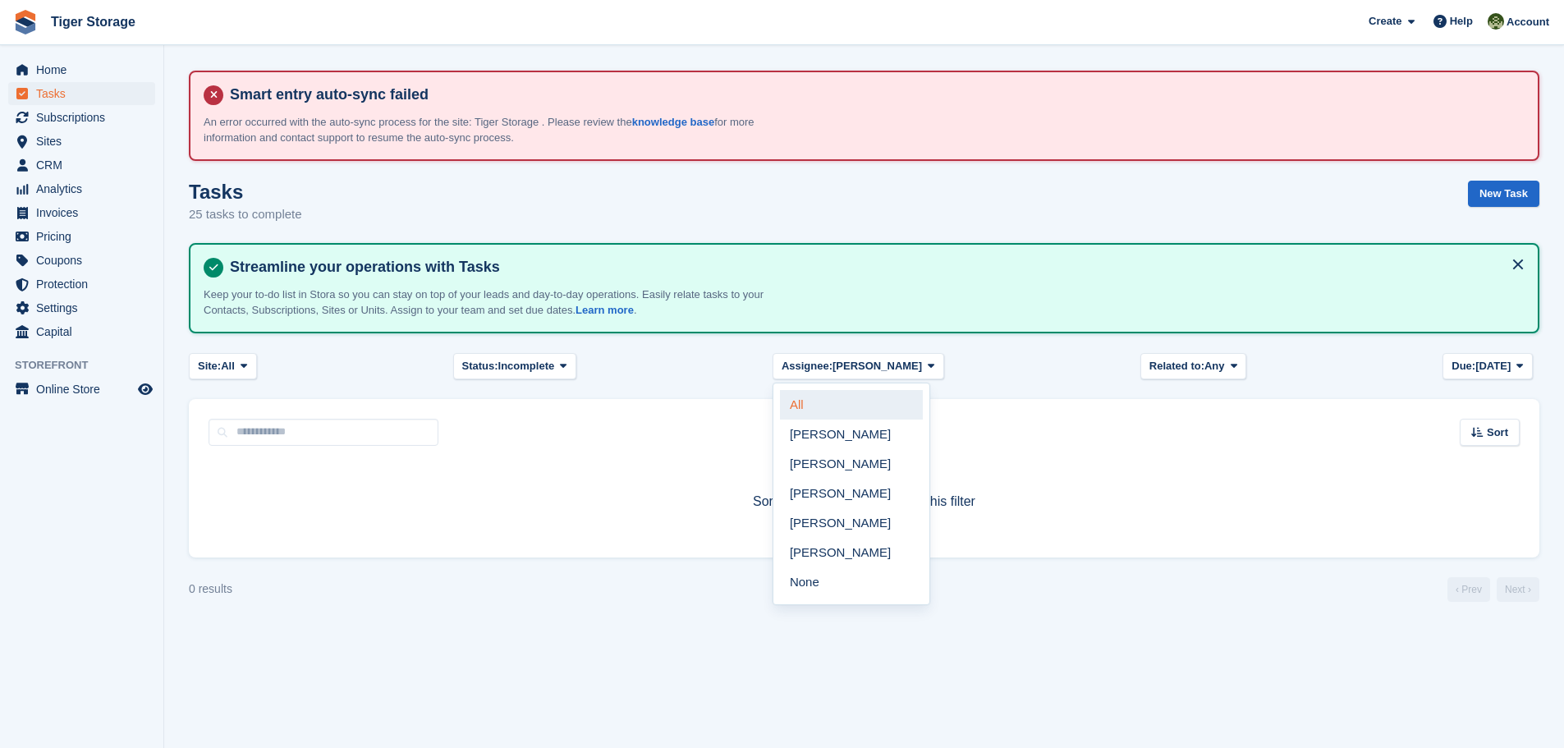
click at [830, 410] on link "All" at bounding box center [851, 405] width 143 height 30
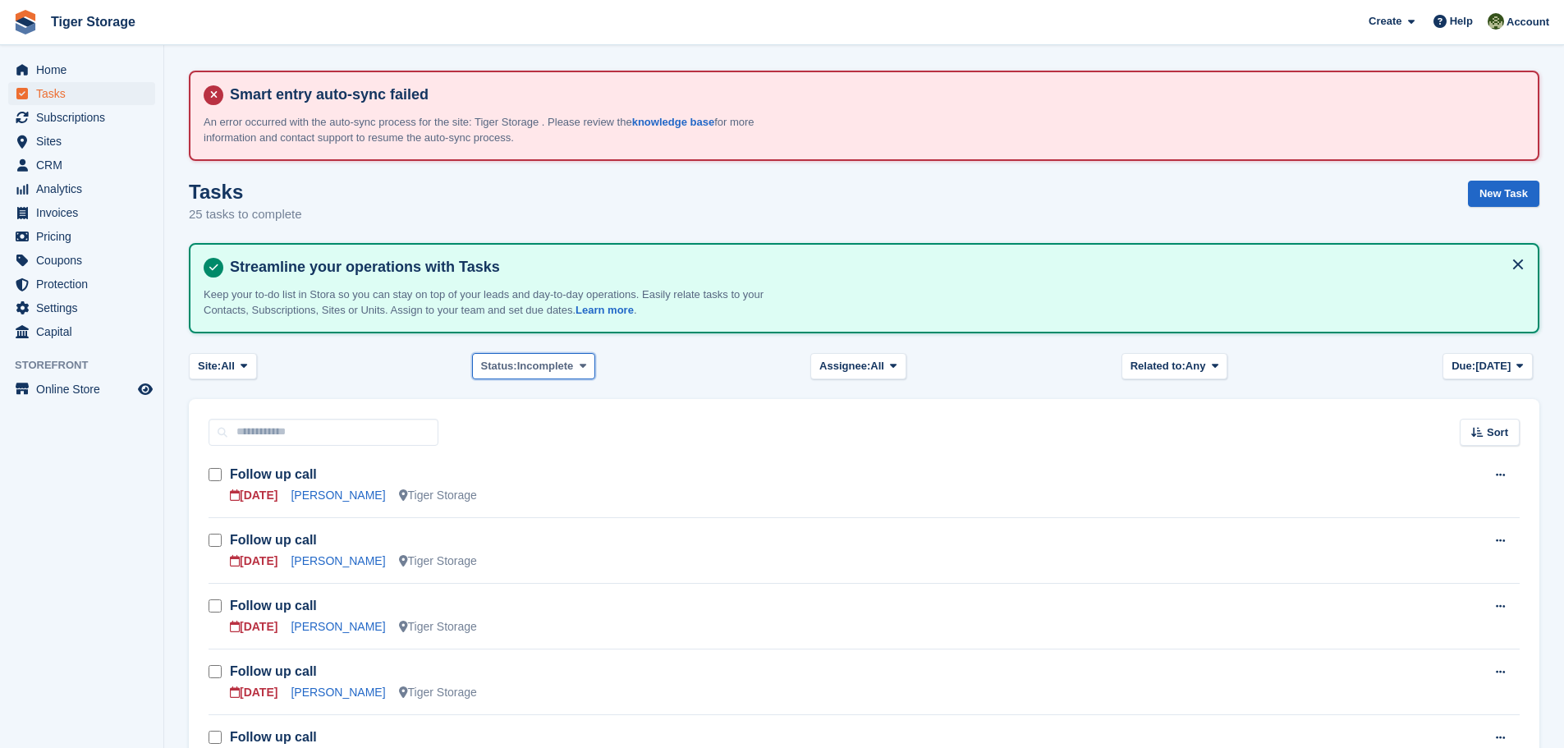
click at [581, 366] on icon at bounding box center [582, 365] width 7 height 11
click at [555, 433] on link "Complete" at bounding box center [550, 434] width 143 height 30
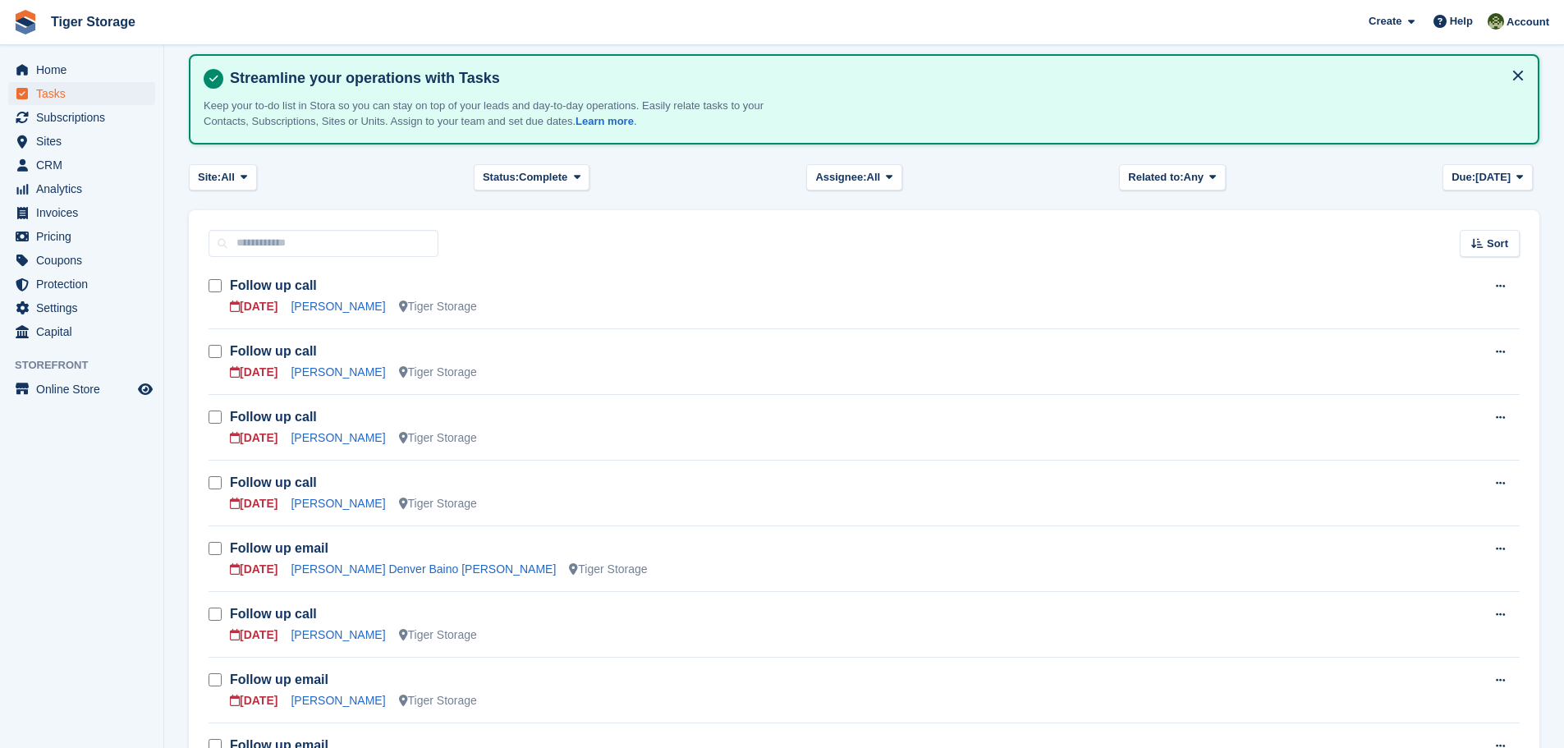
scroll to position [164, 0]
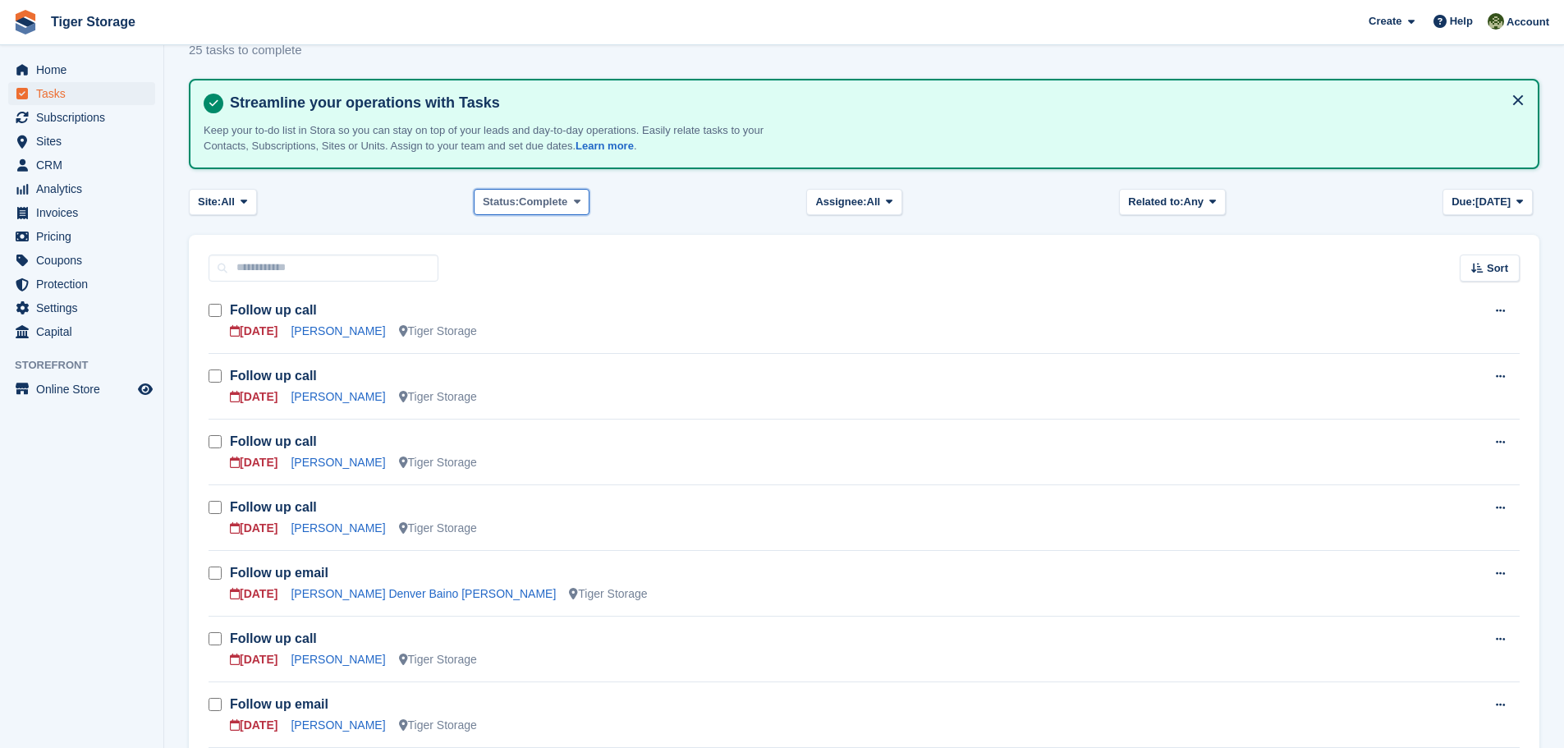
click at [575, 202] on icon at bounding box center [577, 201] width 7 height 11
click at [531, 294] on link "Incomplete" at bounding box center [552, 300] width 143 height 30
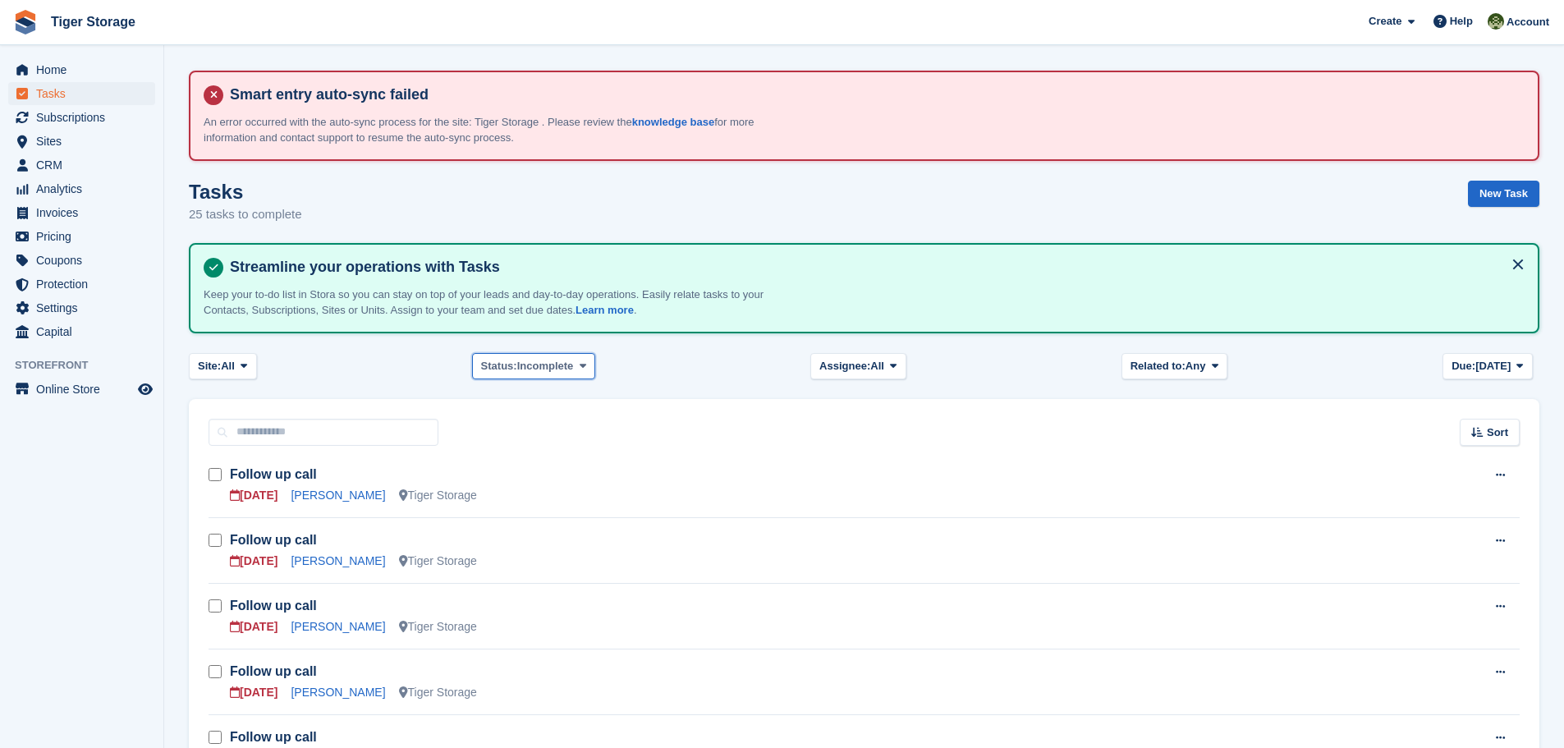
click at [579, 373] on button "Status: Incomplete" at bounding box center [533, 366] width 123 height 27
click at [536, 400] on link "All" at bounding box center [550, 405] width 143 height 30
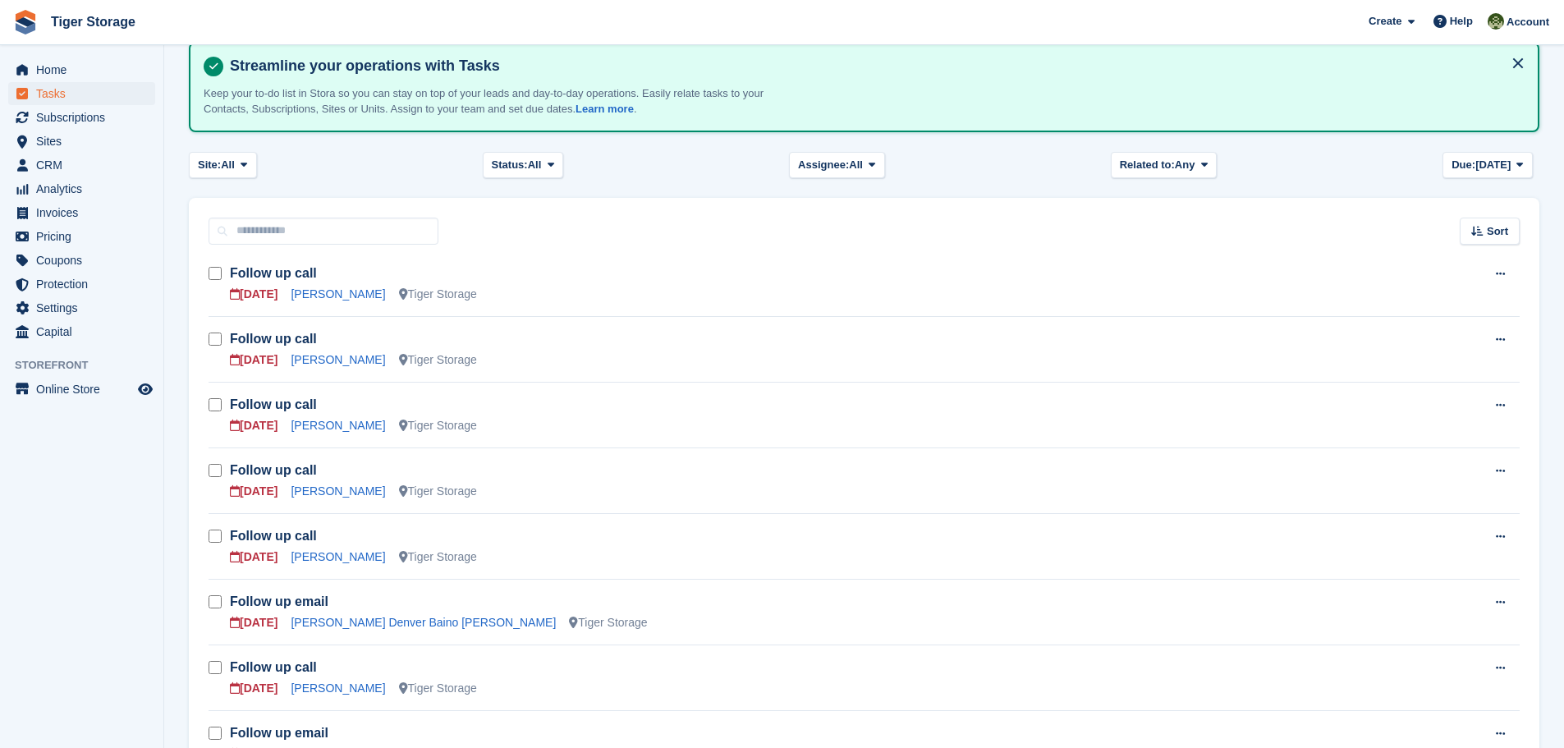
scroll to position [164, 0]
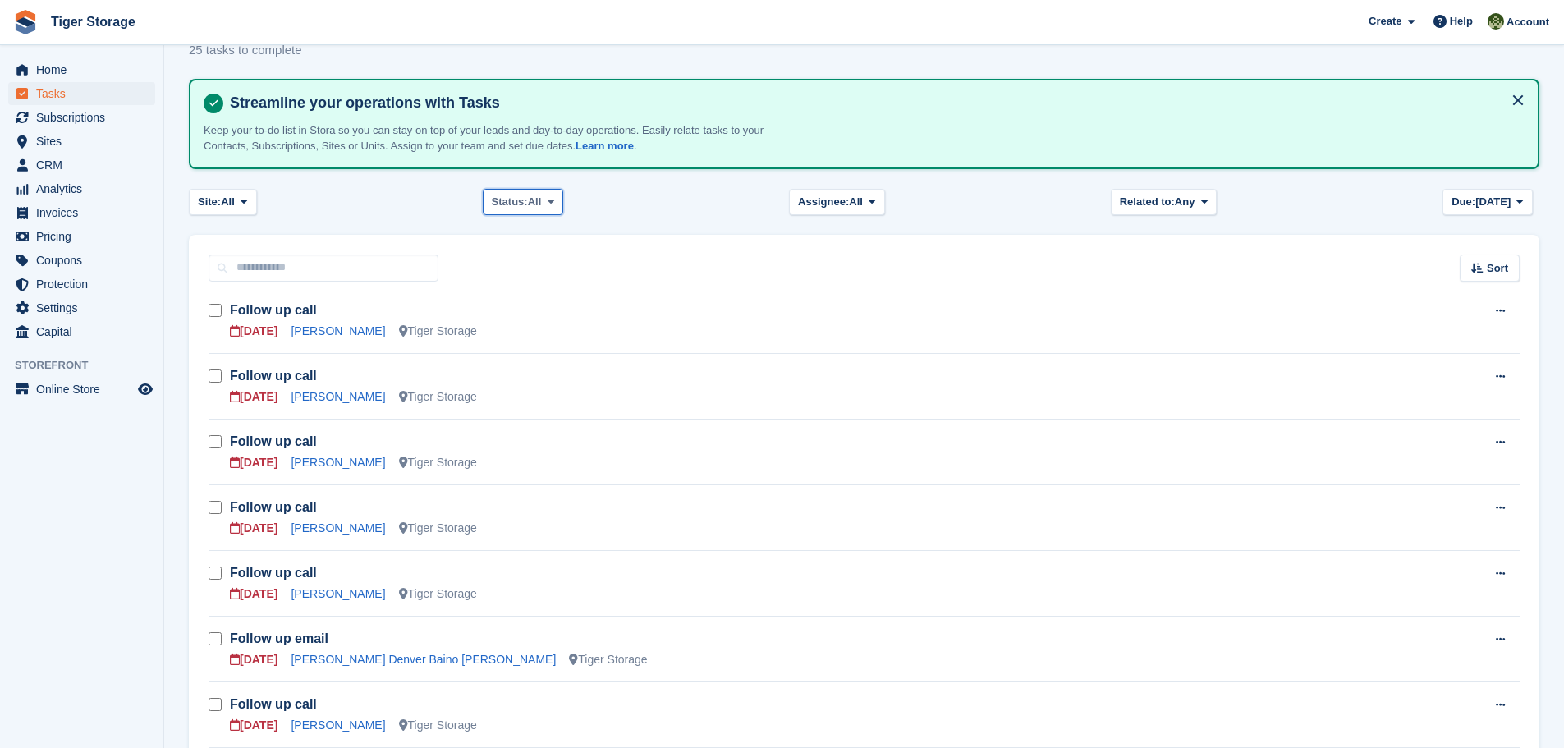
click at [542, 200] on span "All" at bounding box center [535, 202] width 14 height 16
click at [543, 297] on link "Incomplete" at bounding box center [561, 300] width 143 height 30
click at [240, 198] on span at bounding box center [243, 201] width 13 height 13
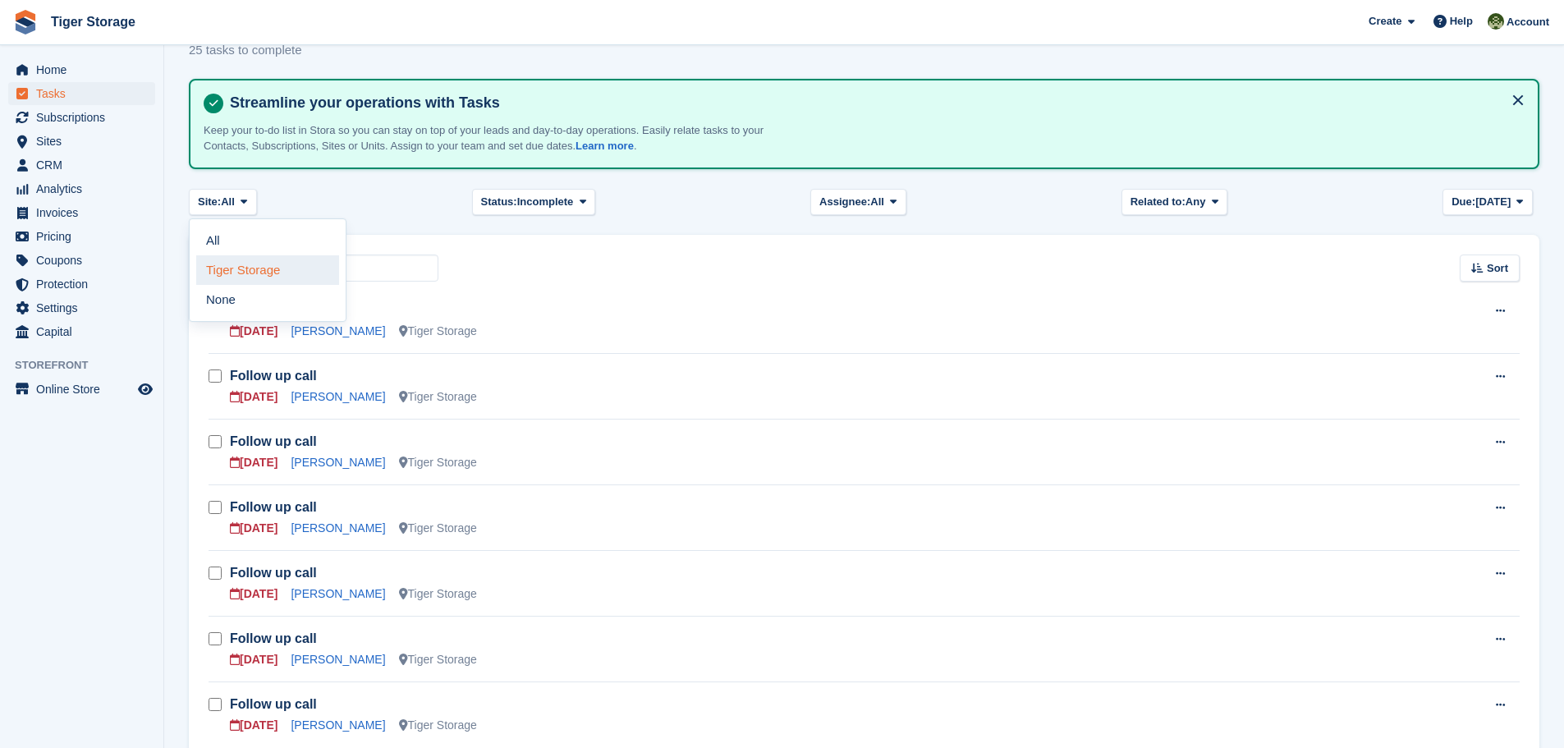
click at [263, 276] on link "Tiger Storage" at bounding box center [267, 270] width 143 height 30
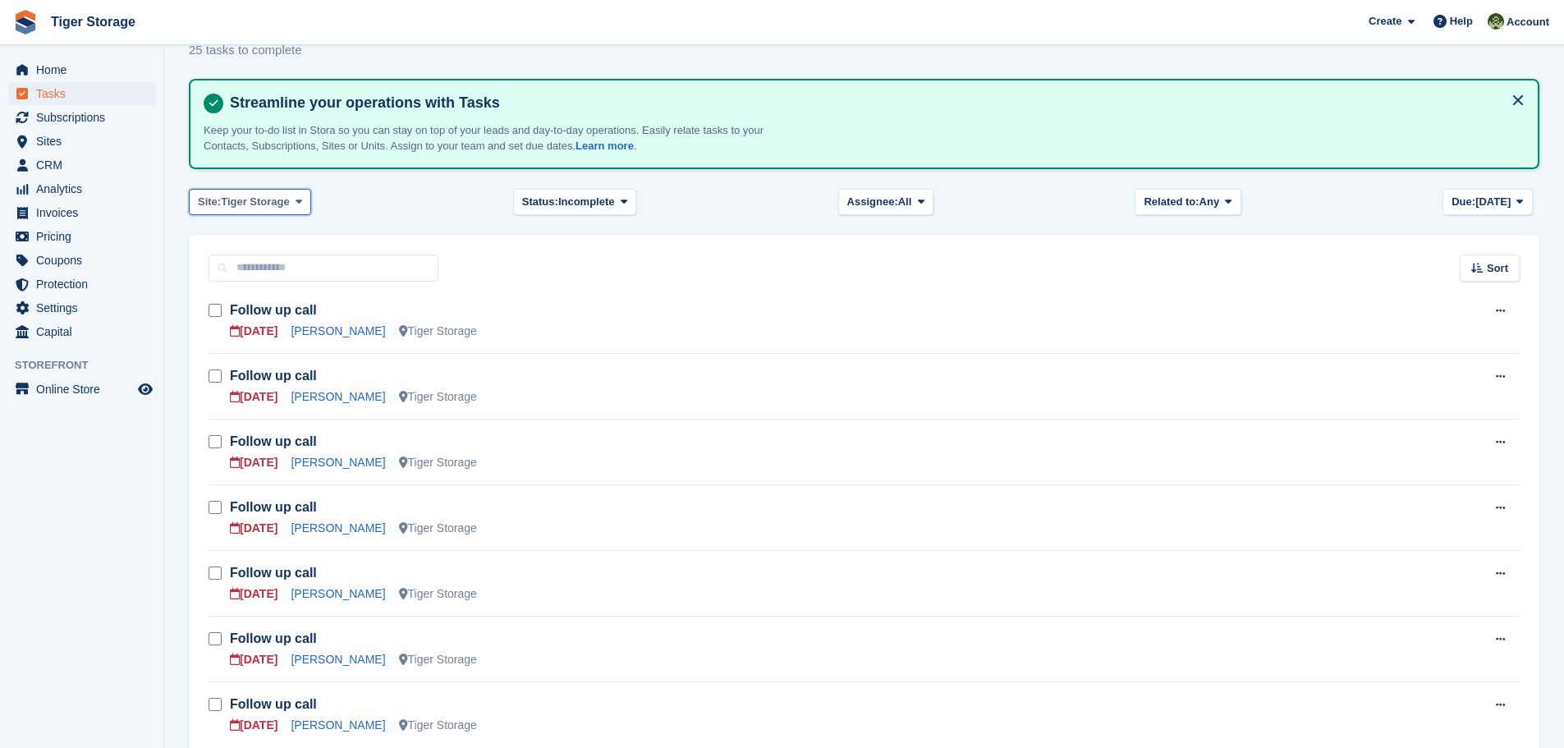
click at [278, 204] on span "Tiger Storage" at bounding box center [255, 202] width 69 height 16
click at [245, 239] on link "All" at bounding box center [267, 241] width 143 height 30
click at [39, 163] on span "CRM" at bounding box center [85, 164] width 98 height 23
